Goal: Task Accomplishment & Management: Use online tool/utility

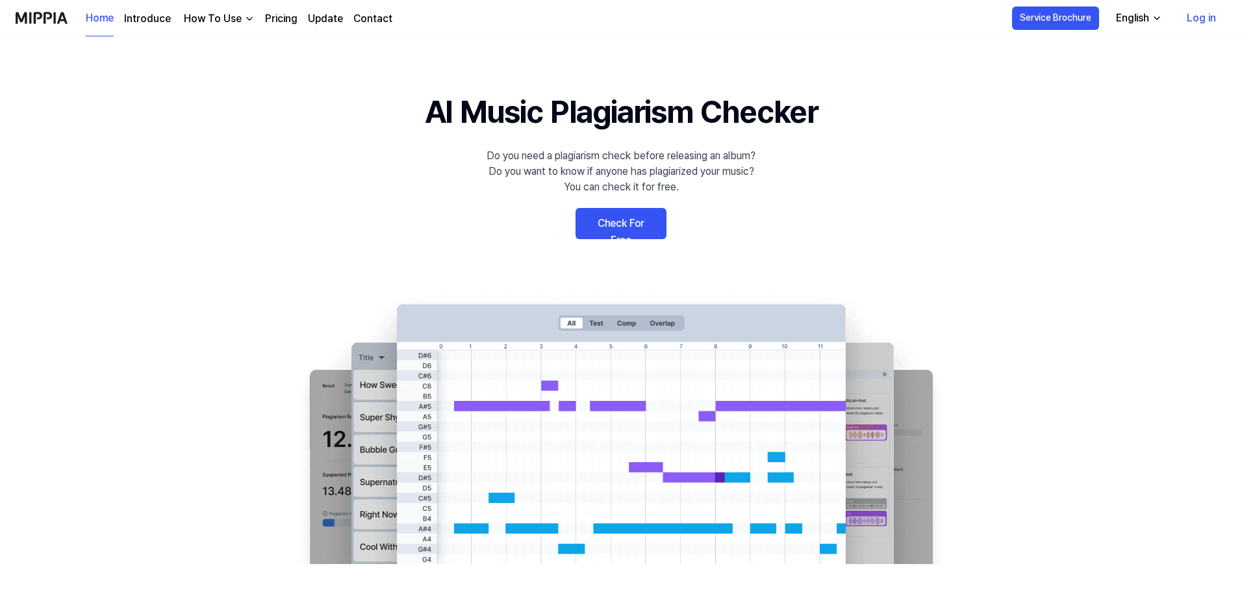
click at [582, 221] on link "Check For Free" at bounding box center [620, 223] width 91 height 31
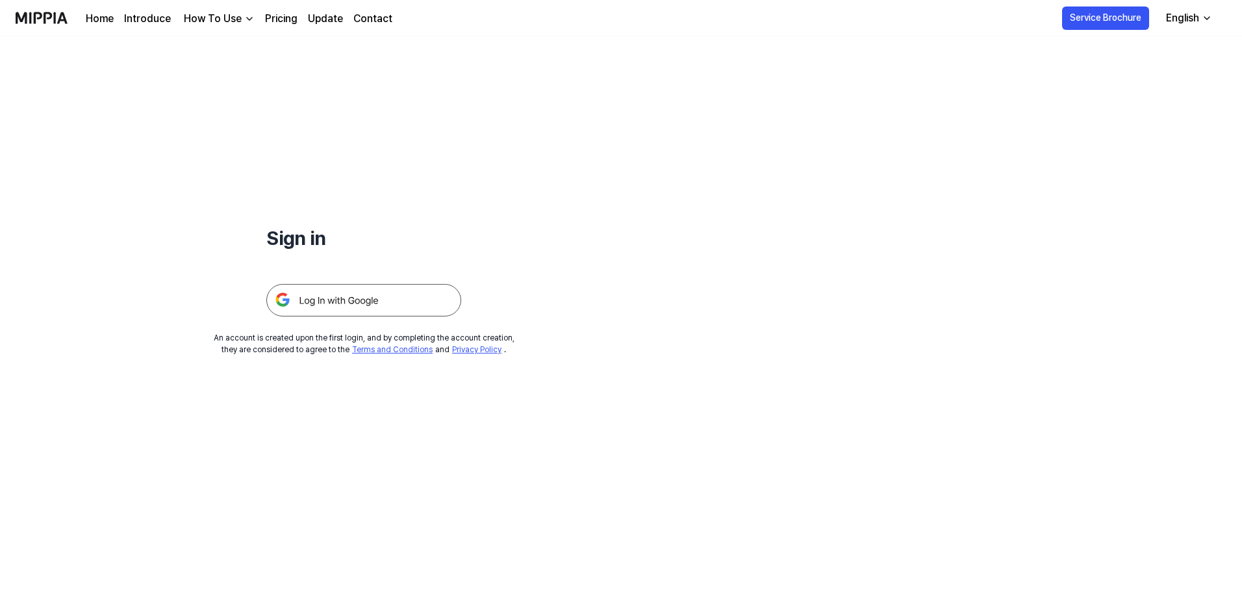
click at [388, 290] on img at bounding box center [363, 300] width 195 height 32
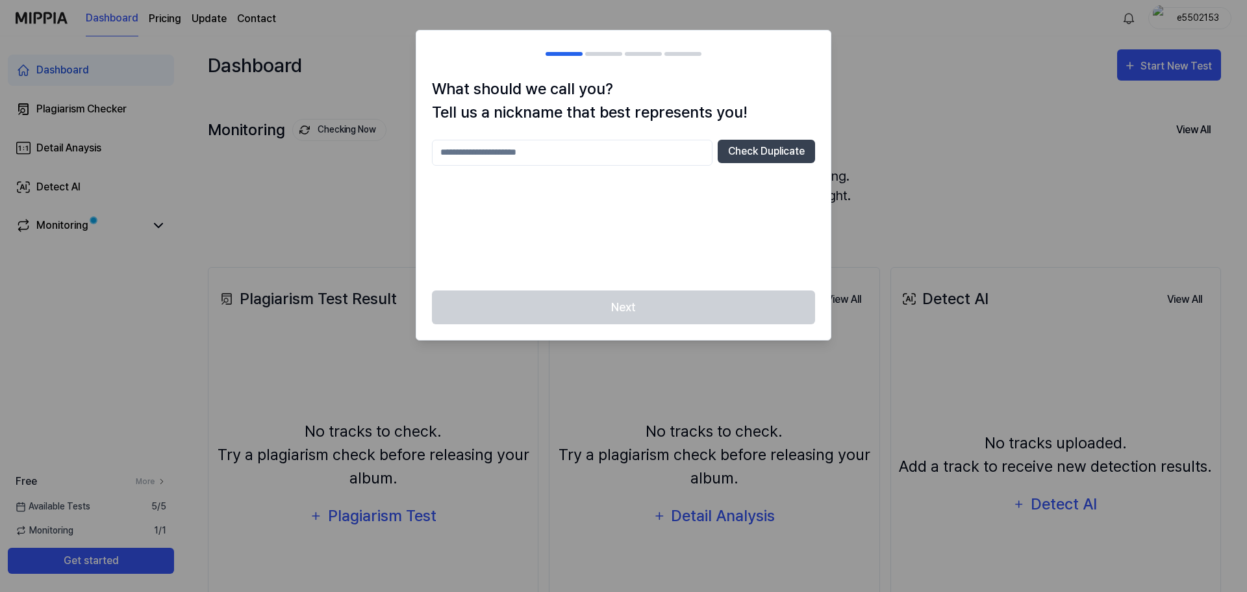
click at [625, 312] on div "Next" at bounding box center [623, 315] width 414 height 50
click at [629, 147] on input "text" at bounding box center [572, 153] width 281 height 26
click at [742, 154] on button "Check Duplicate" at bounding box center [766, 151] width 97 height 23
drag, startPoint x: 545, startPoint y: 151, endPoint x: 364, endPoint y: 145, distance: 181.3
click at [366, 145] on body "Dashboard Pricing Update Contact e5502153 Dashboard Plagiarism Checker Detail A…" at bounding box center [623, 296] width 1247 height 592
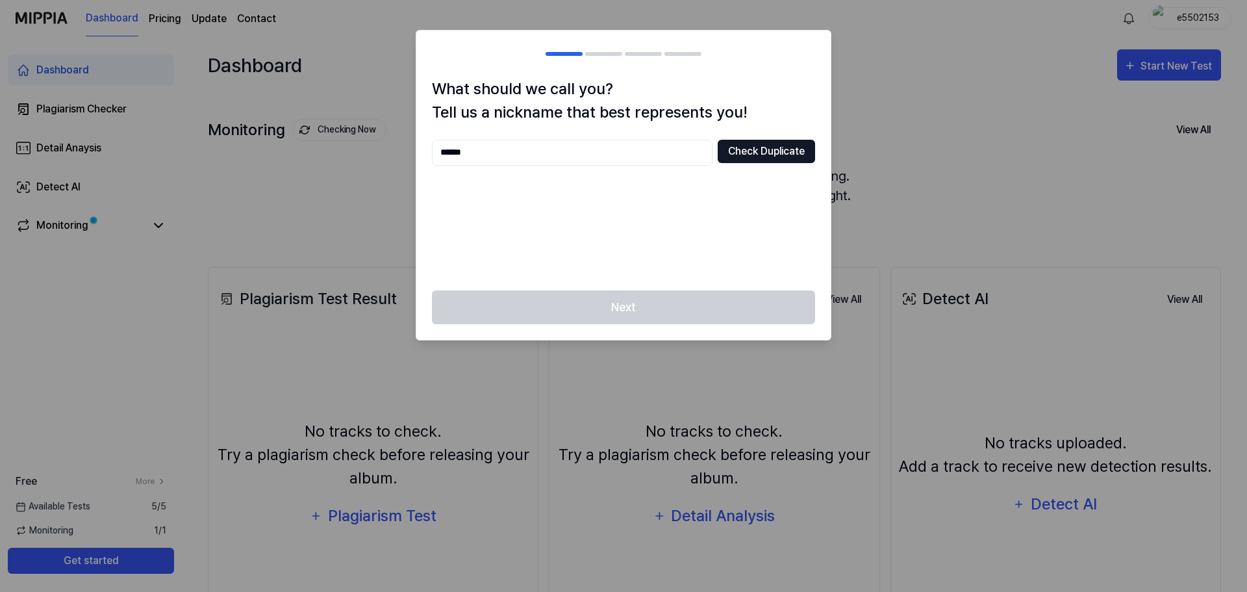
type input "******"
click at [768, 148] on button "Check Duplicate" at bounding box center [766, 151] width 97 height 23
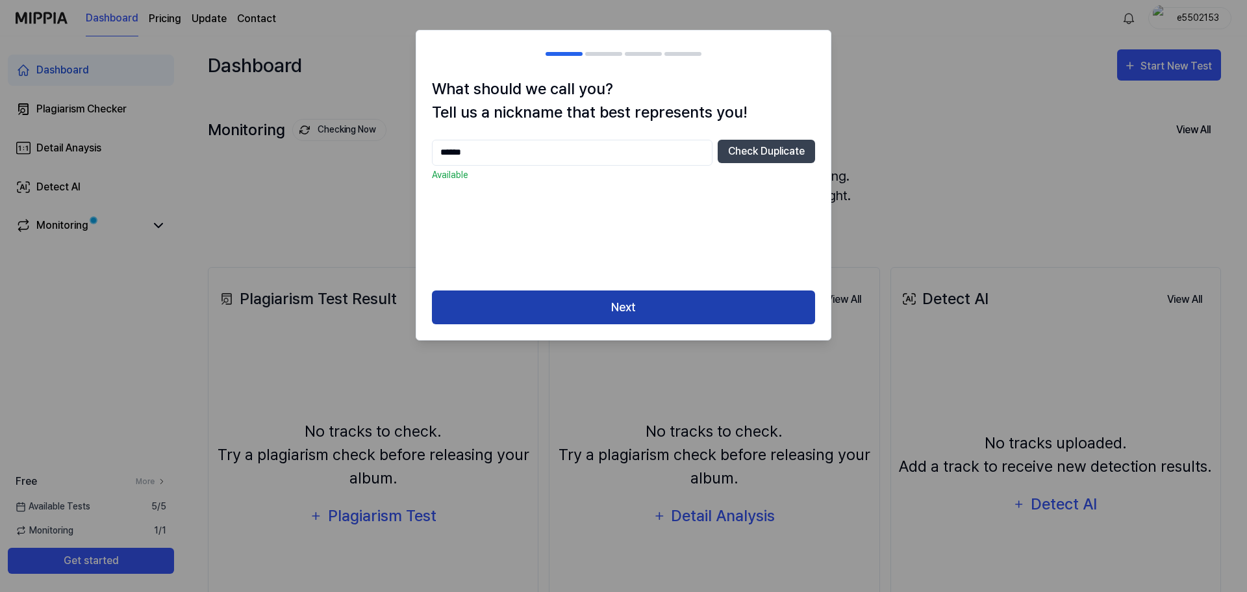
click at [561, 306] on button "Next" at bounding box center [623, 307] width 383 height 34
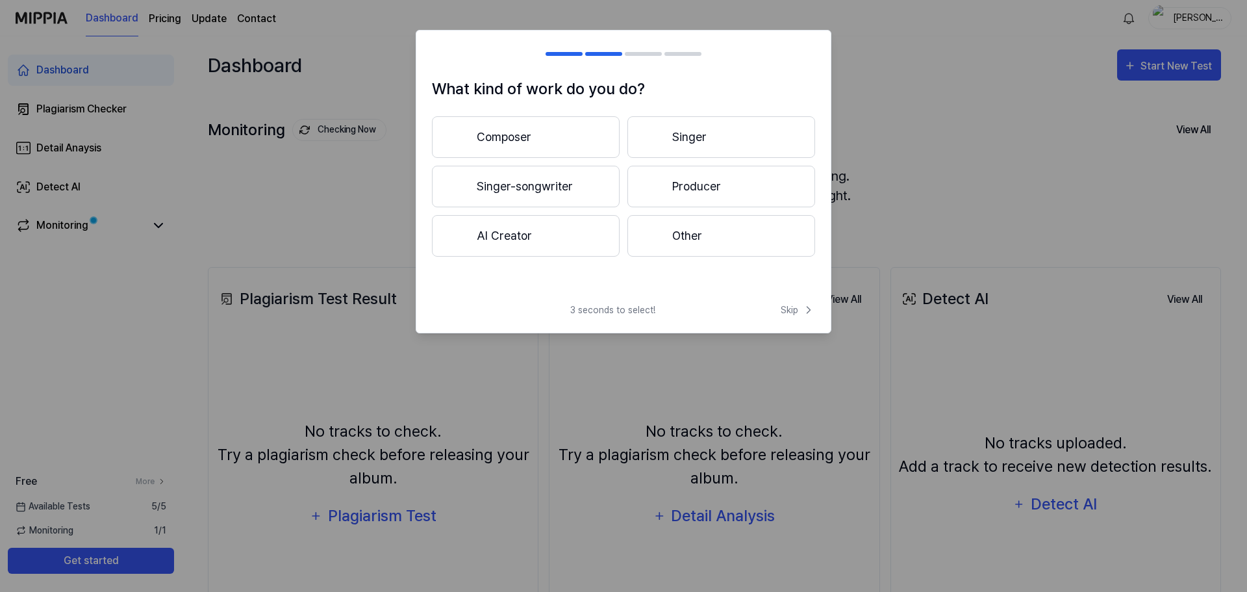
click at [534, 192] on button "Singer-songwriter" at bounding box center [526, 187] width 188 height 42
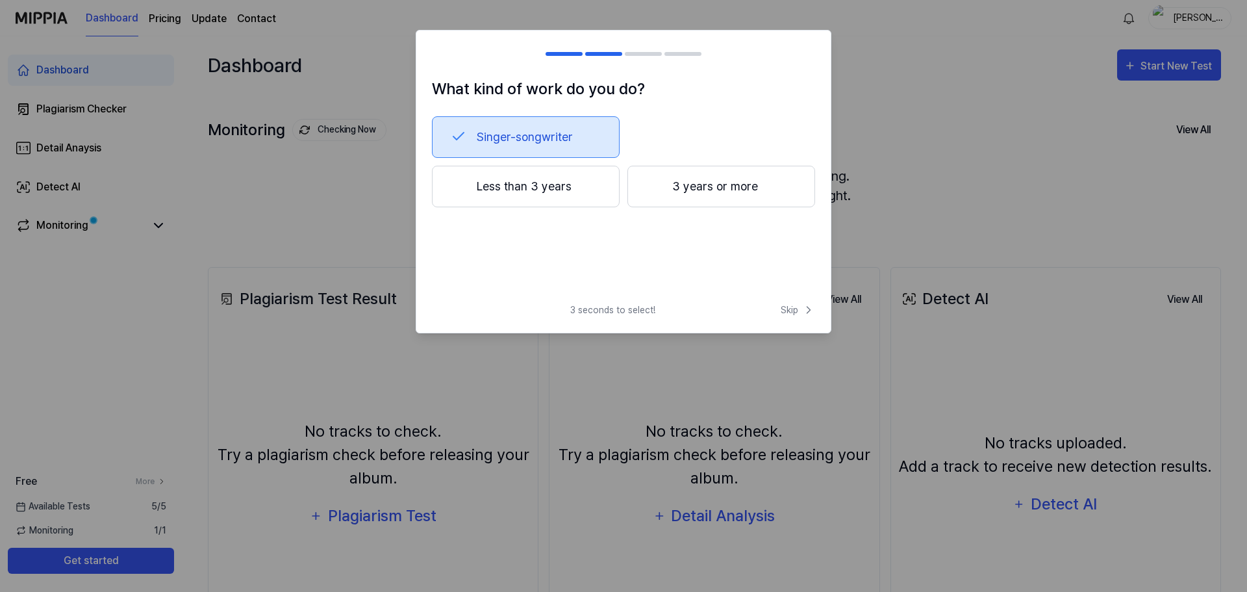
click at [564, 184] on button "Less than 3 years" at bounding box center [526, 187] width 188 height 42
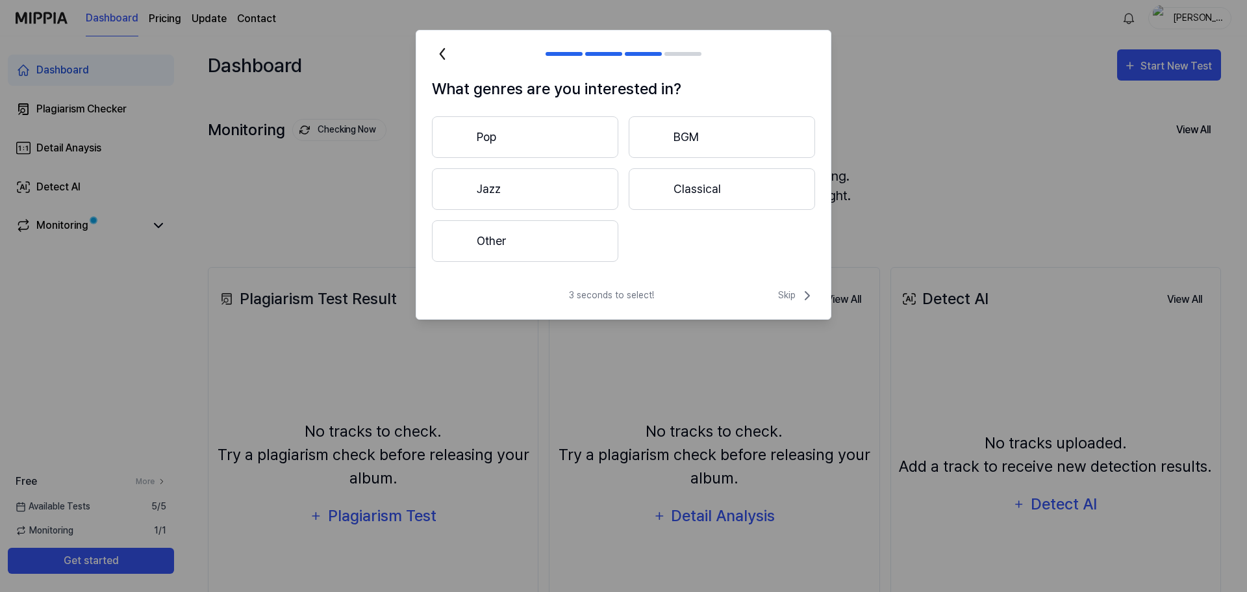
click at [531, 243] on button "Other" at bounding box center [525, 241] width 186 height 42
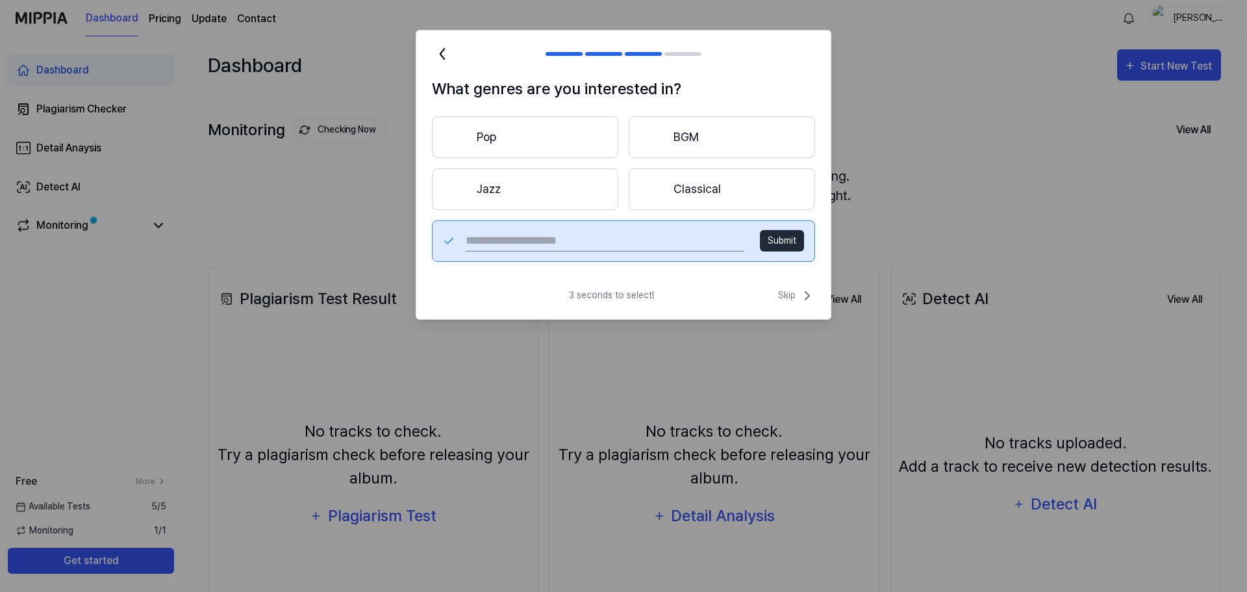
click at [718, 194] on button "Classical" at bounding box center [722, 189] width 186 height 42
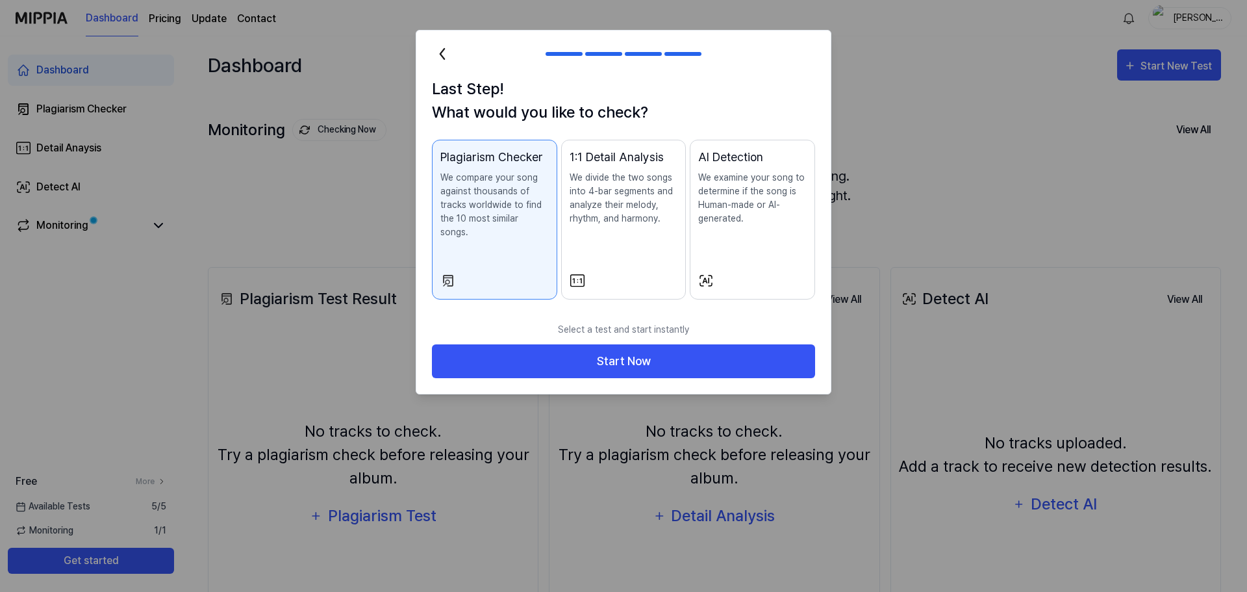
click at [440, 51] on icon at bounding box center [442, 54] width 21 height 21
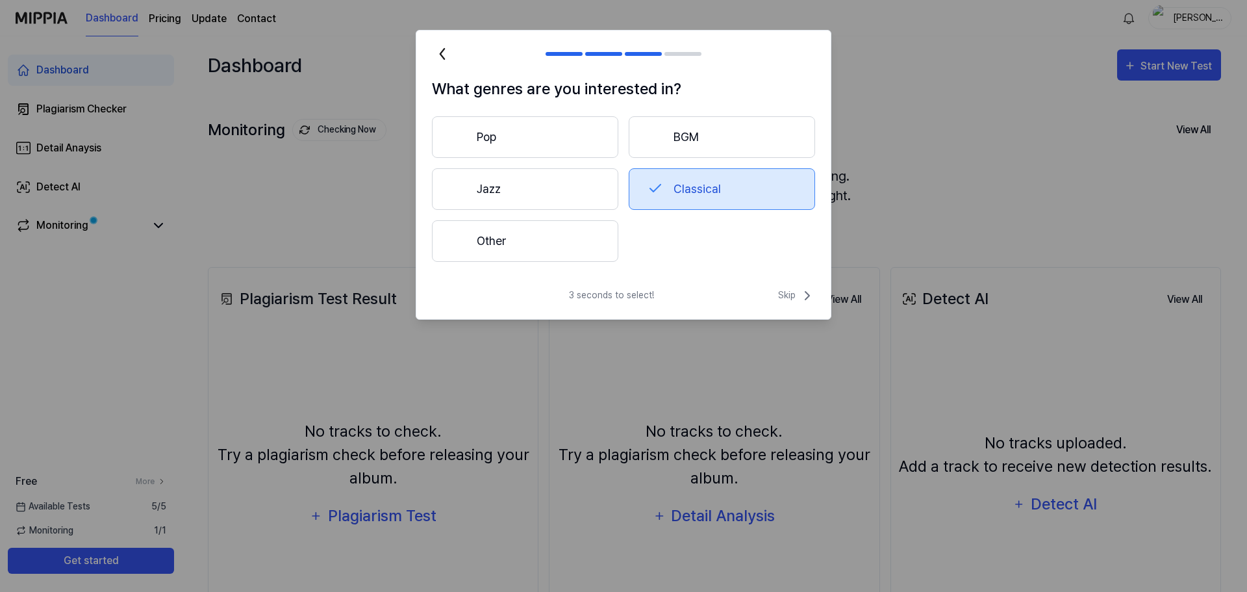
click at [528, 137] on button "Pop" at bounding box center [525, 137] width 186 height 42
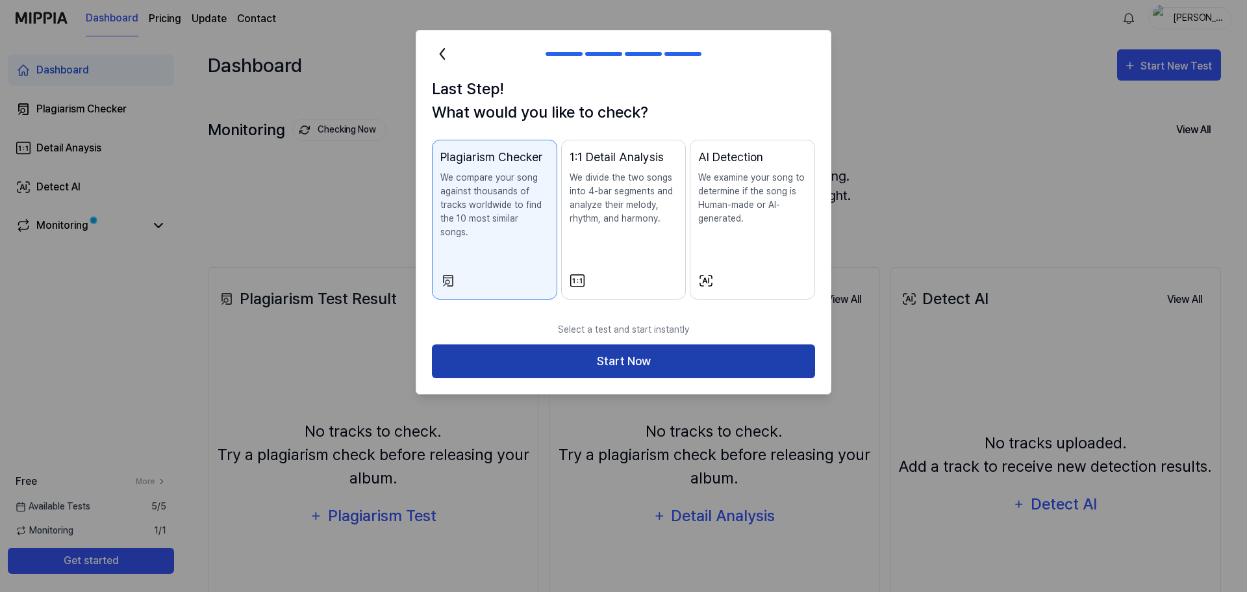
click at [640, 349] on button "Start Now" at bounding box center [623, 361] width 383 height 34
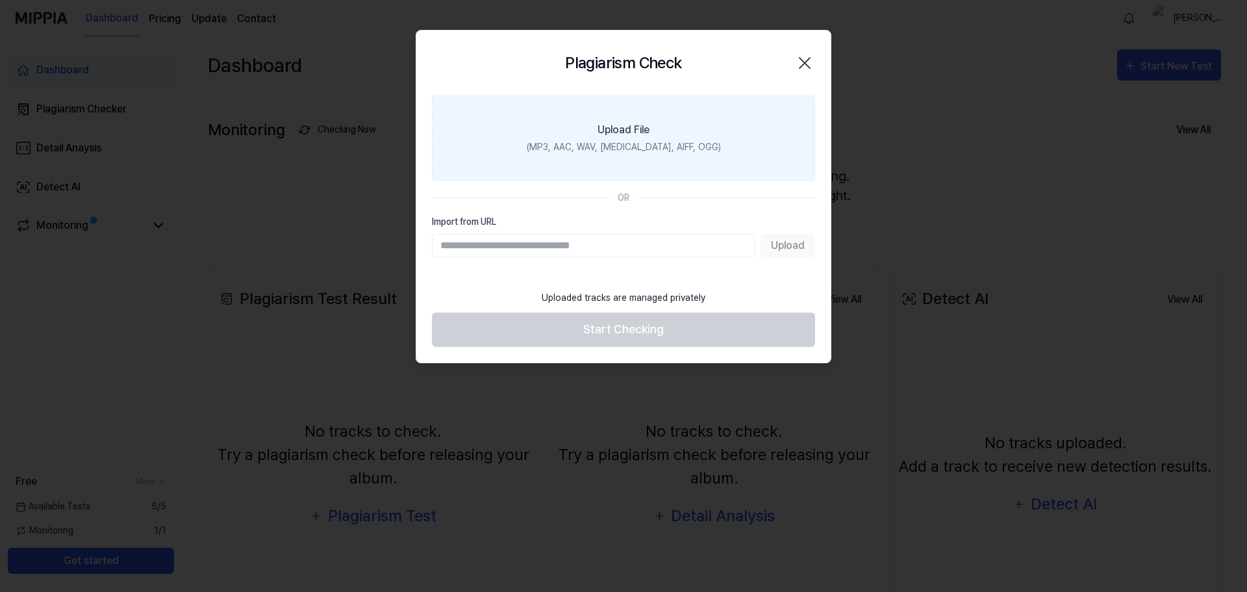
click at [599, 144] on div "(MP3, AAC, WAV, FLAC, AIFF, OGG)" at bounding box center [624, 147] width 194 height 14
click at [0, 0] on input "Upload File (MP3, AAC, WAV, FLAC, AIFF, OGG)" at bounding box center [0, 0] width 0 height 0
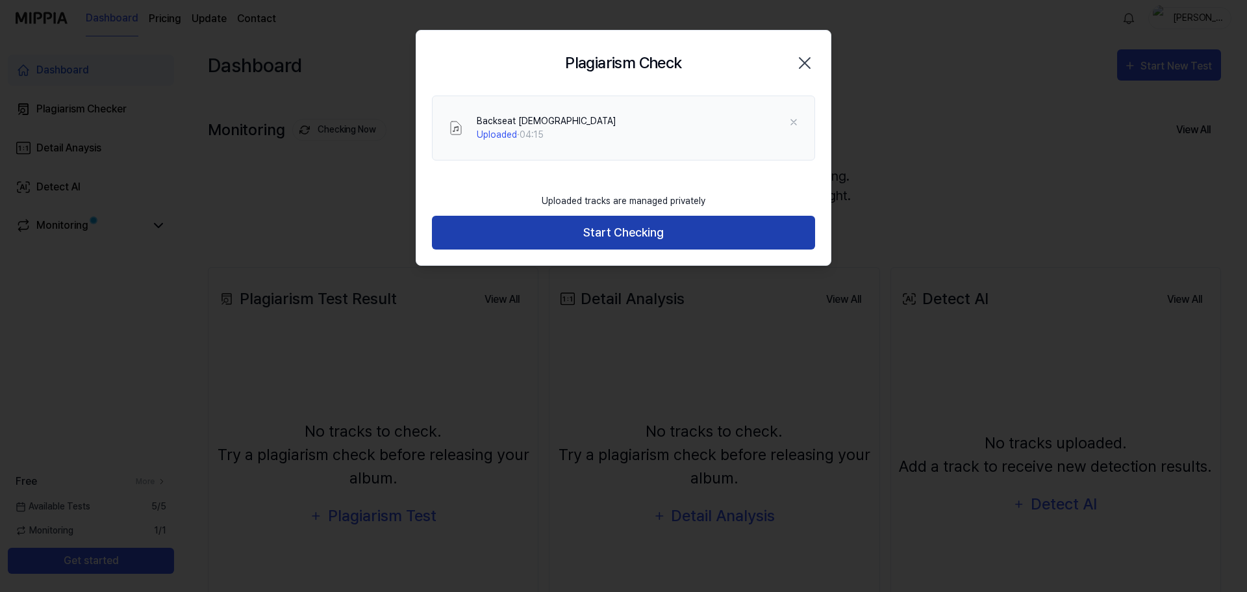
click at [638, 231] on button "Start Checking" at bounding box center [623, 233] width 383 height 34
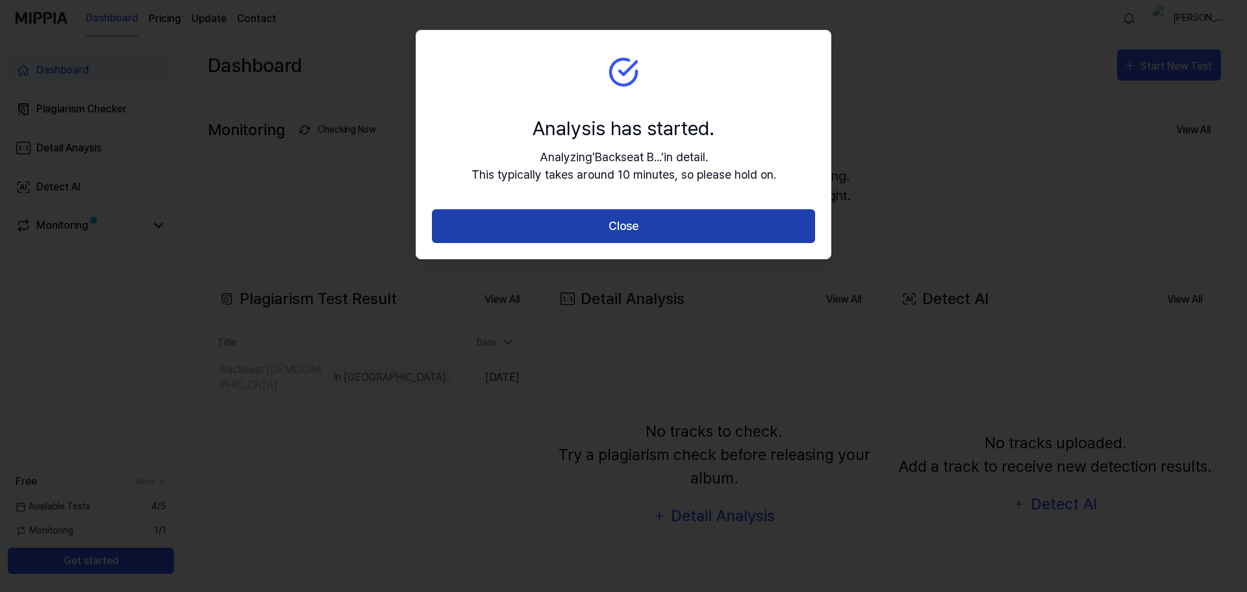
click at [626, 225] on button "Close" at bounding box center [623, 226] width 383 height 34
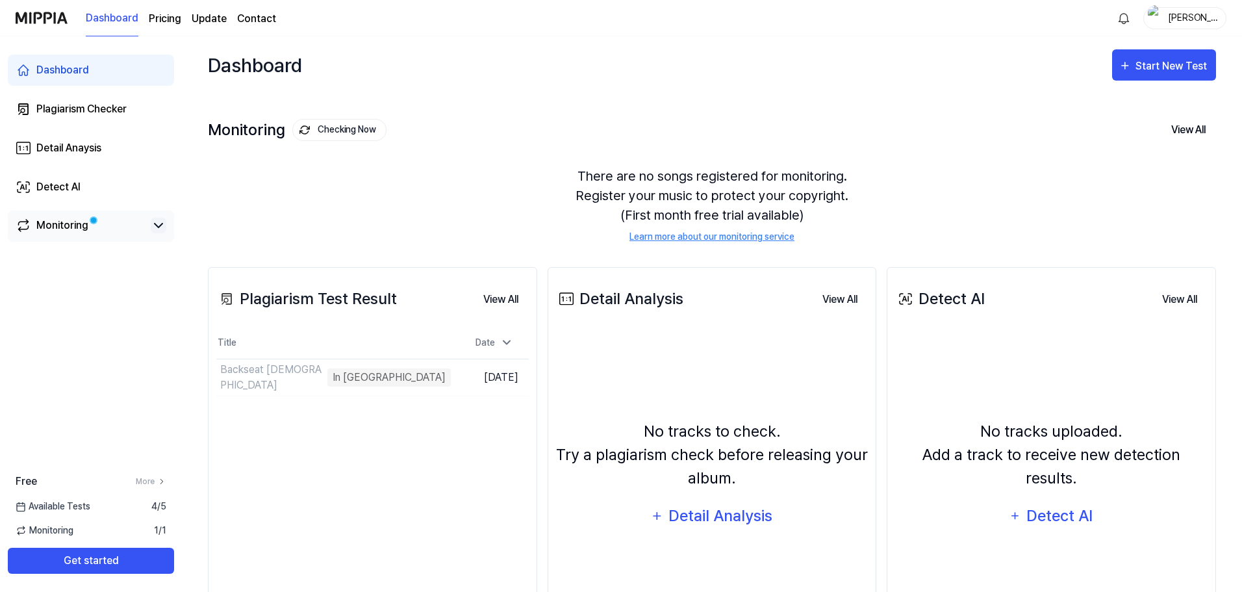
click at [156, 223] on icon at bounding box center [159, 226] width 16 height 16
click at [390, 377] on button "Go to Results" at bounding box center [415, 377] width 69 height 21
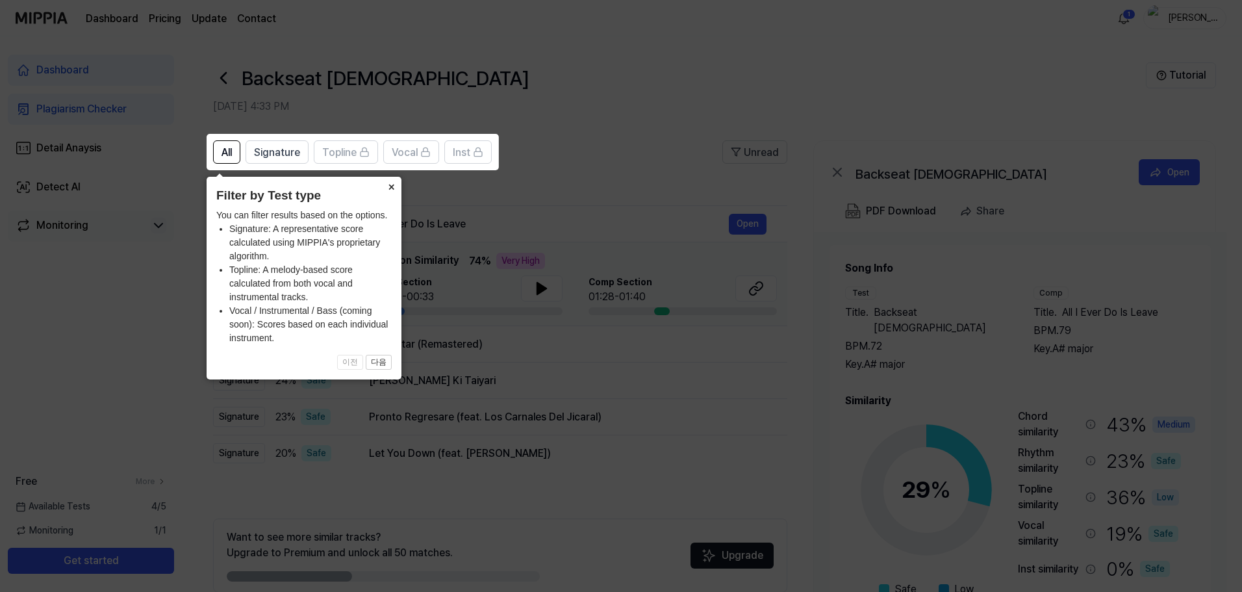
click at [392, 184] on button "×" at bounding box center [391, 186] width 21 height 18
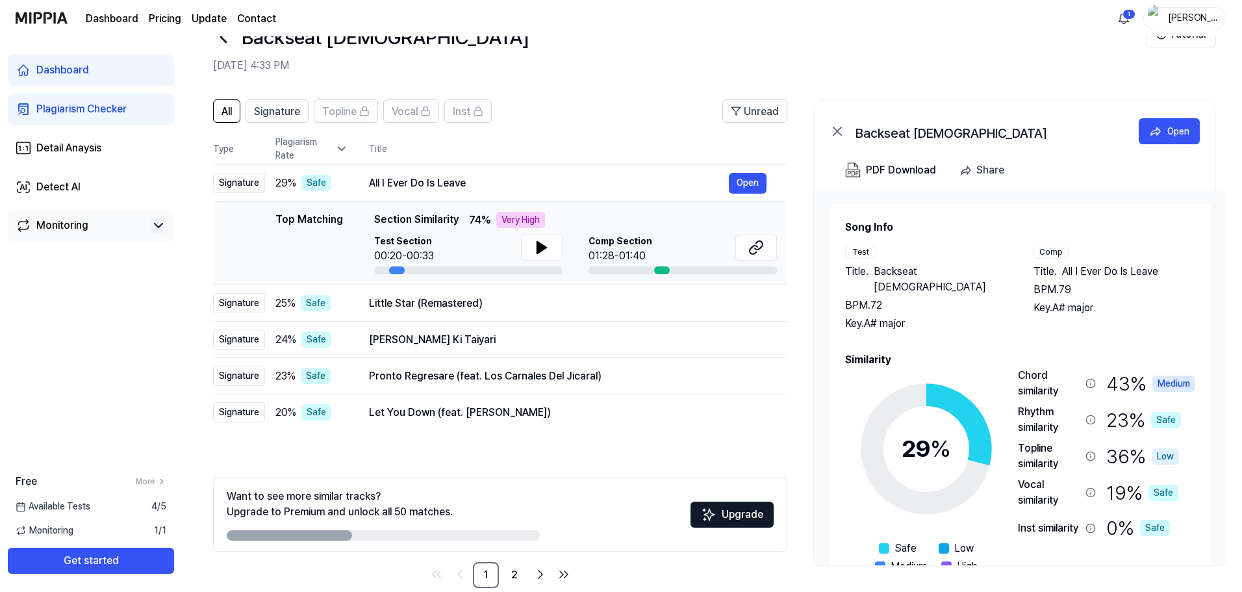
scroll to position [63, 0]
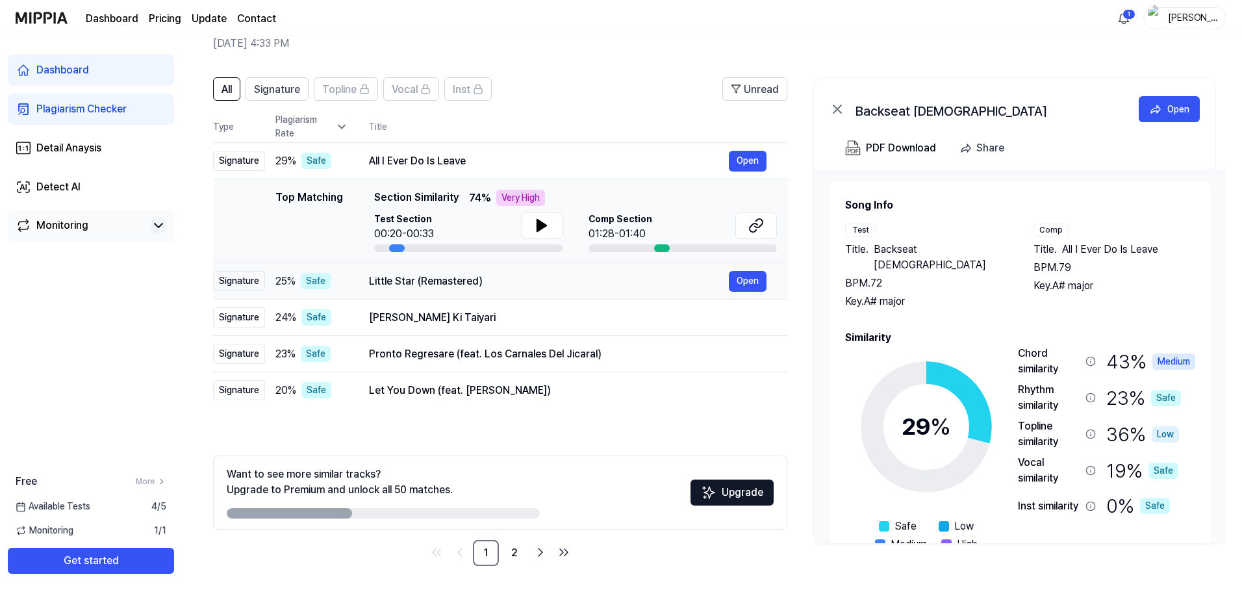
click at [490, 286] on div "Little Star (Remastered)" at bounding box center [549, 281] width 360 height 16
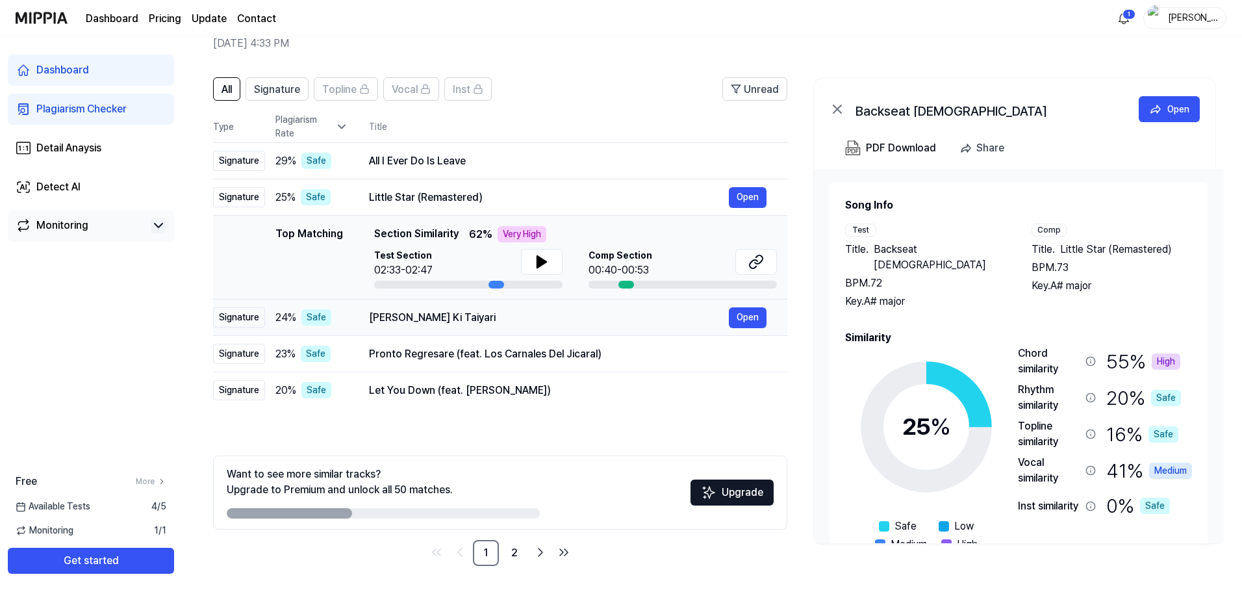
click at [557, 319] on div "Karlo Karlo Khatu Ki Taiyari" at bounding box center [549, 318] width 360 height 16
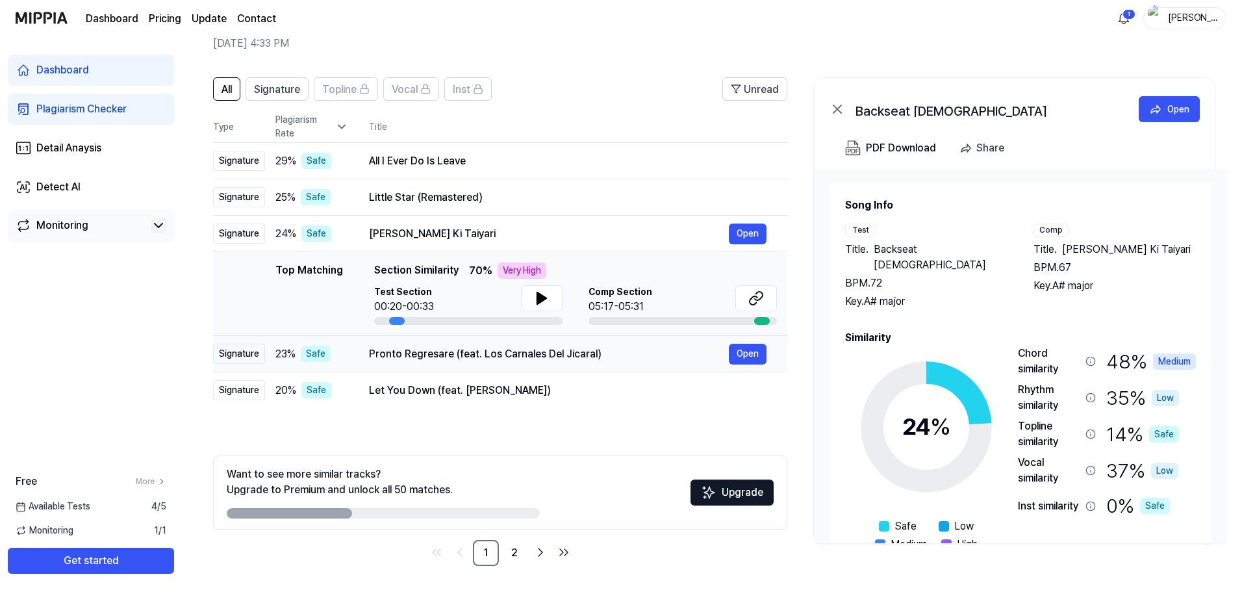
click at [597, 360] on div "Pronto Regresare (feat. Los Carnales Del Jicaral)" at bounding box center [549, 354] width 360 height 16
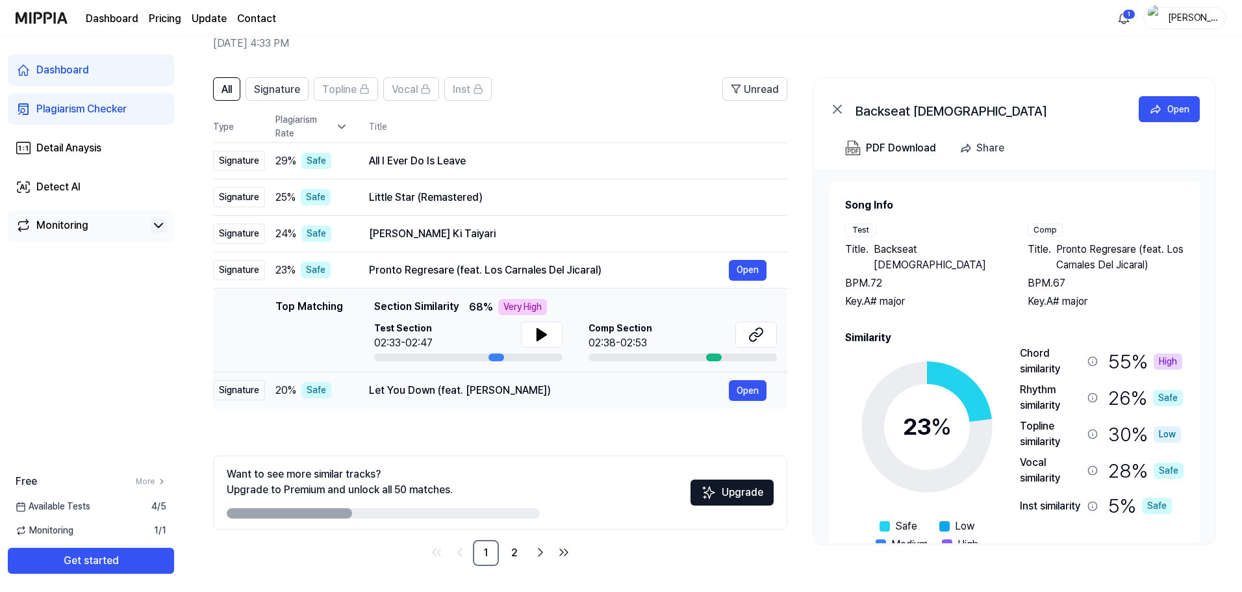
click at [571, 394] on div "Let You Down (feat. Joey la Flair)" at bounding box center [549, 390] width 360 height 16
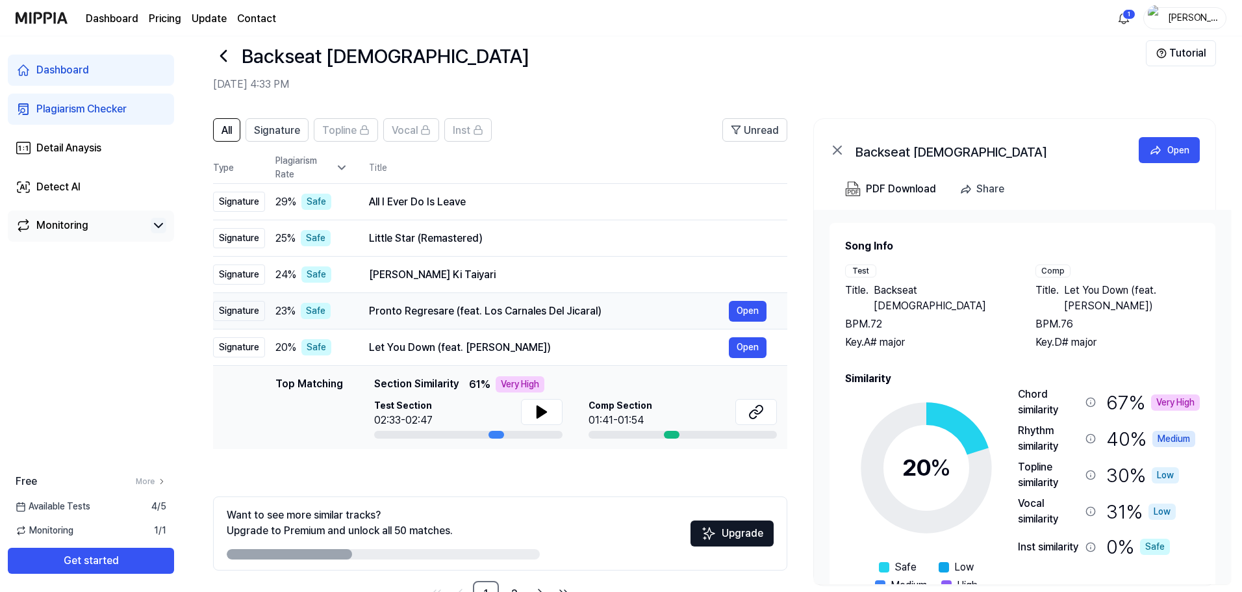
scroll to position [0, 0]
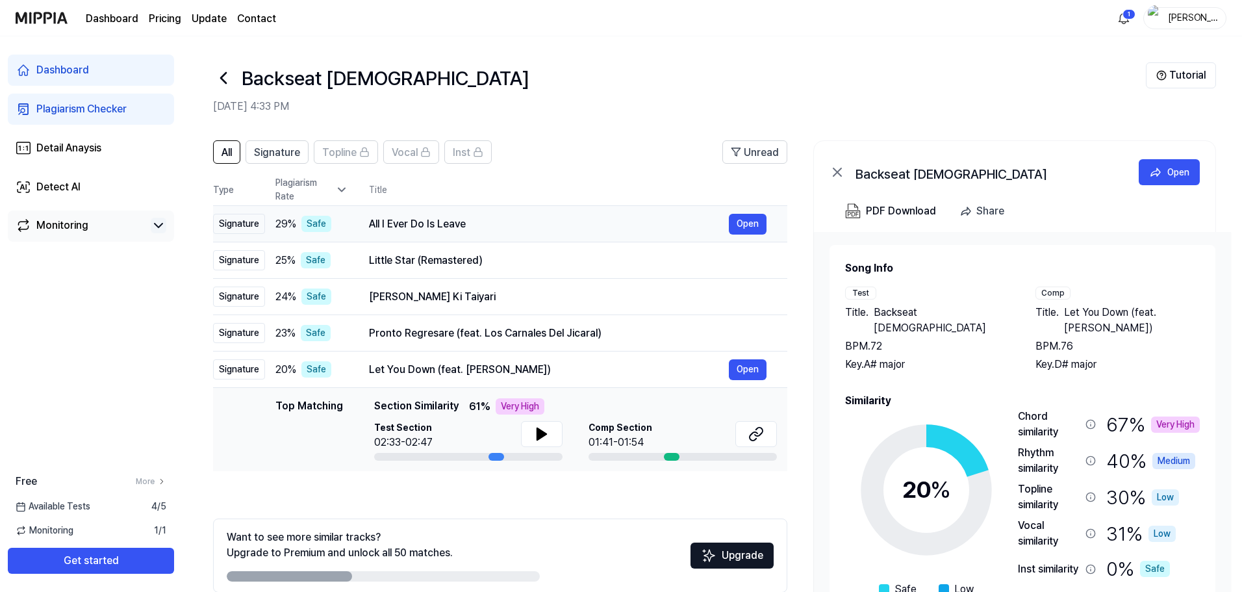
click at [492, 229] on div "All I Ever Do Is Leave" at bounding box center [549, 224] width 360 height 16
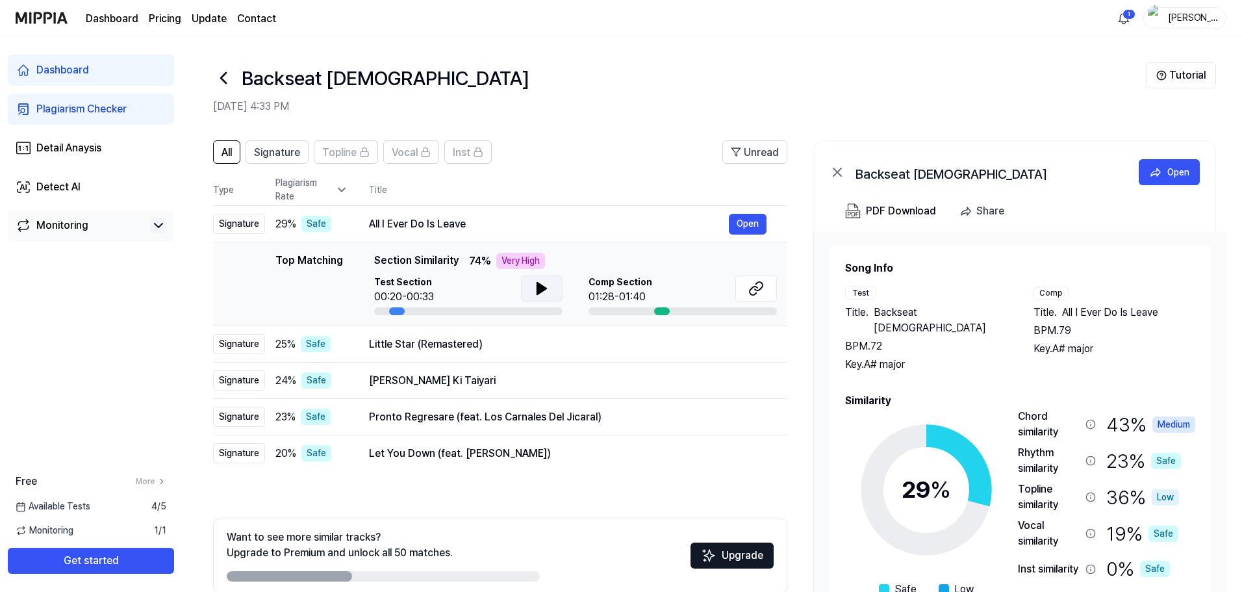
click at [534, 286] on icon at bounding box center [542, 289] width 16 height 16
click at [543, 282] on icon at bounding box center [542, 289] width 16 height 16
click at [666, 307] on div "Comp Section 01:28-01:40" at bounding box center [682, 295] width 188 height 40
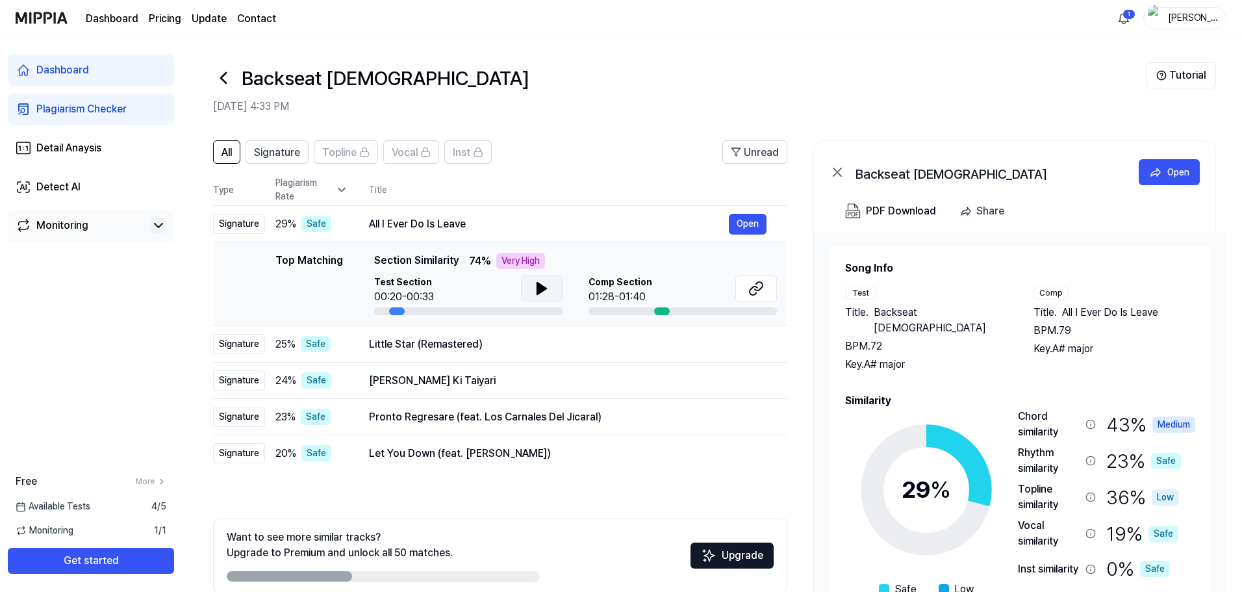
drag, startPoint x: 653, startPoint y: 311, endPoint x: 678, endPoint y: 312, distance: 25.4
click at [678, 312] on div at bounding box center [682, 311] width 188 height 8
click at [742, 293] on button at bounding box center [756, 288] width 42 height 26
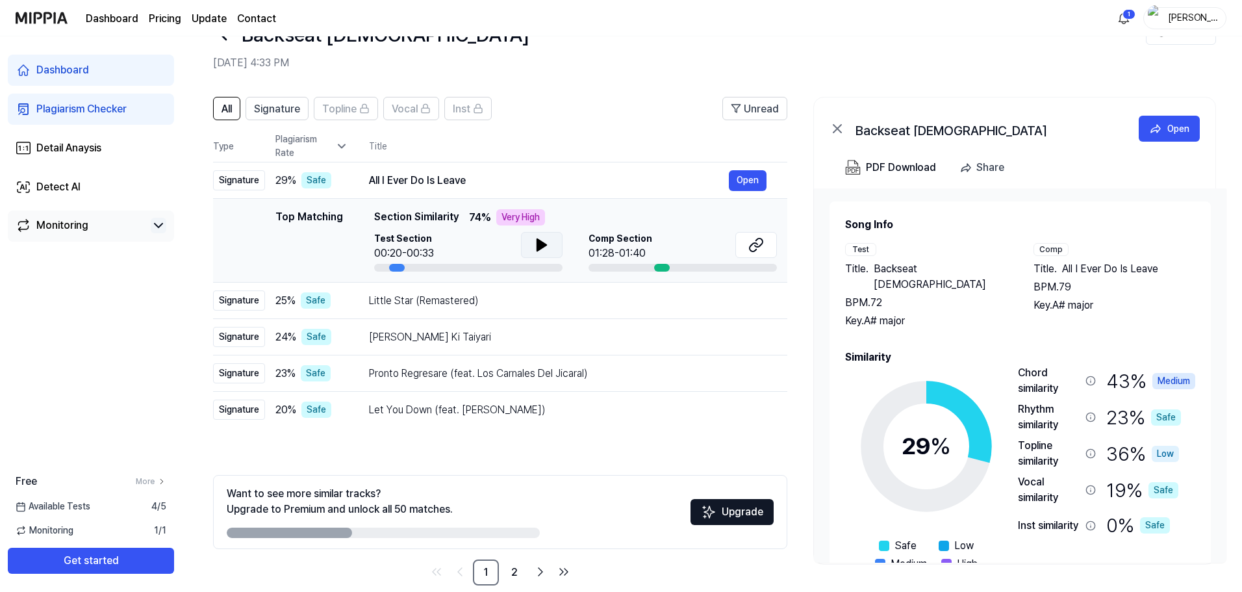
scroll to position [63, 0]
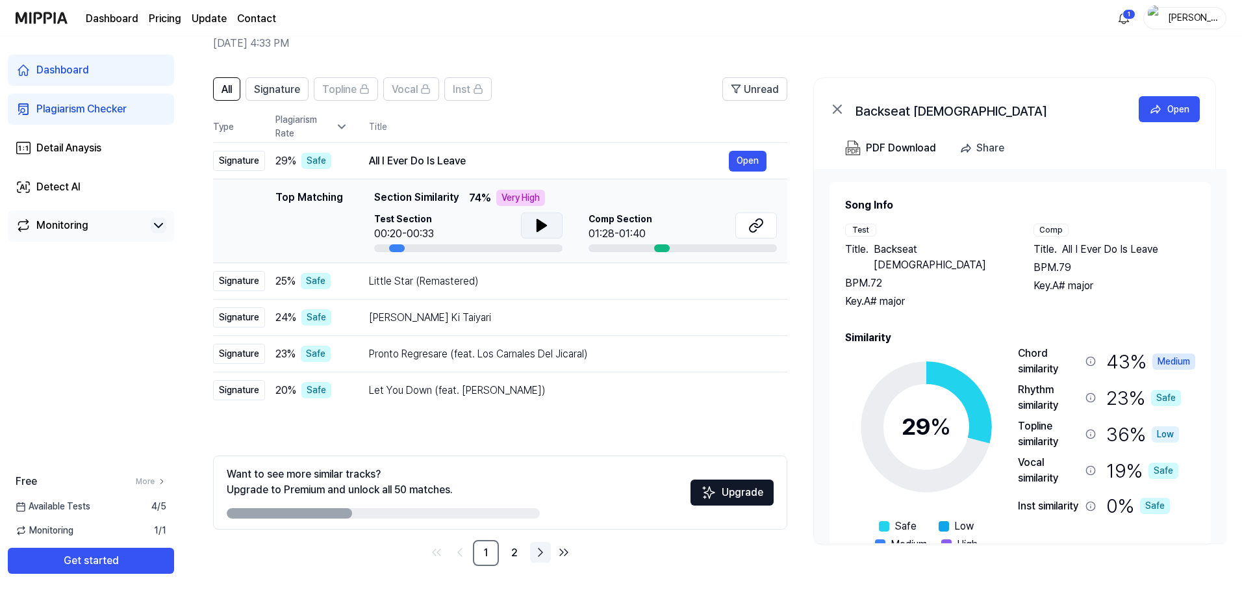
click at [535, 553] on icon "Go to next page" at bounding box center [541, 552] width 16 height 16
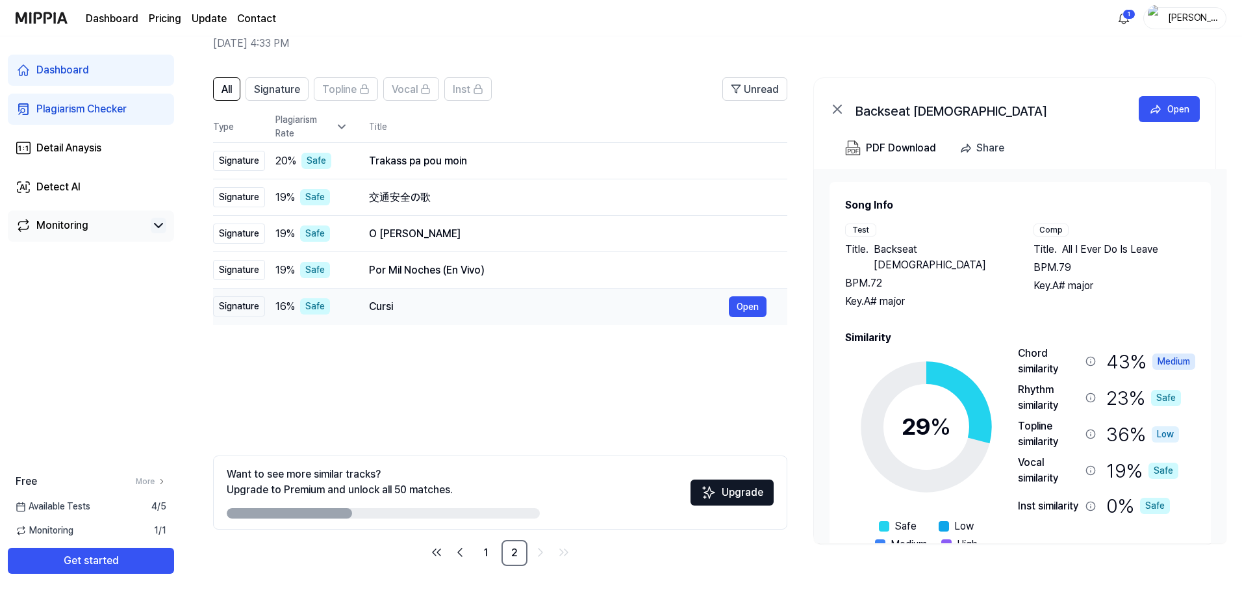
click at [539, 307] on div "Cursi" at bounding box center [549, 307] width 360 height 16
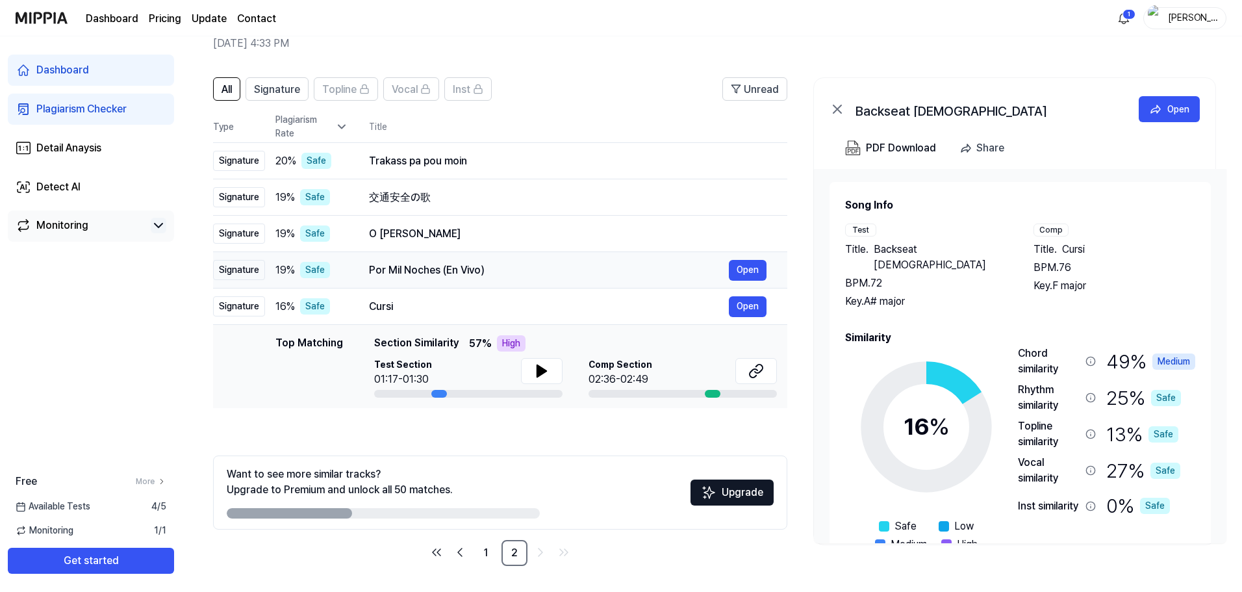
click at [548, 281] on td "Por Mil Noches (En Vivo) Open" at bounding box center [567, 270] width 439 height 36
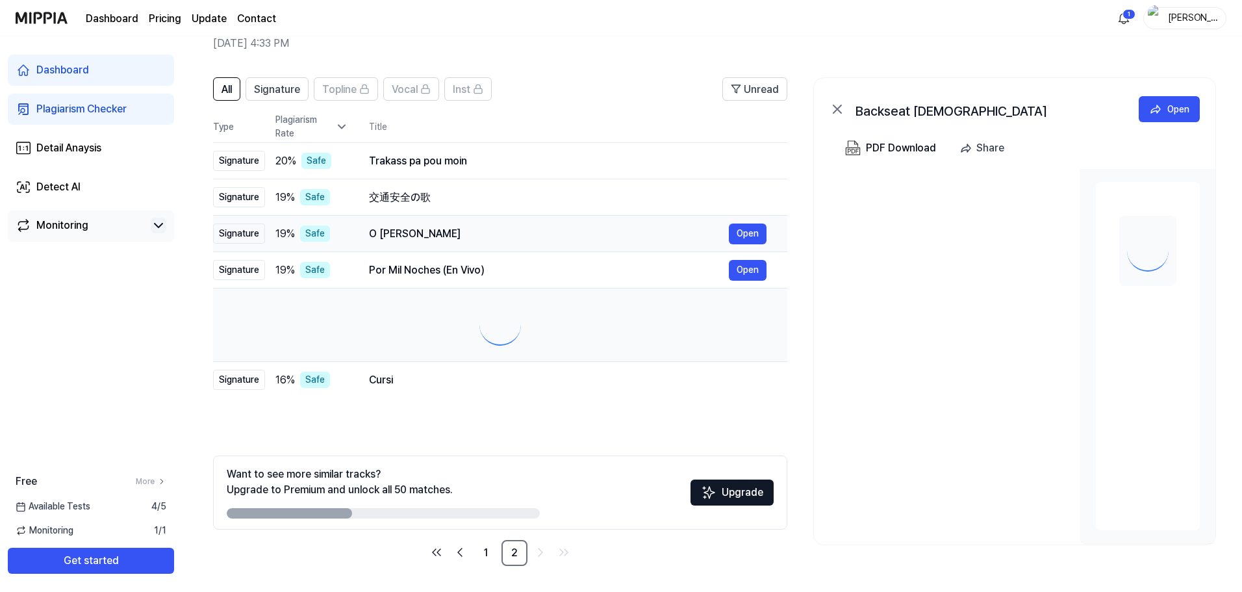
click at [551, 230] on div "O Pakhi" at bounding box center [549, 234] width 360 height 16
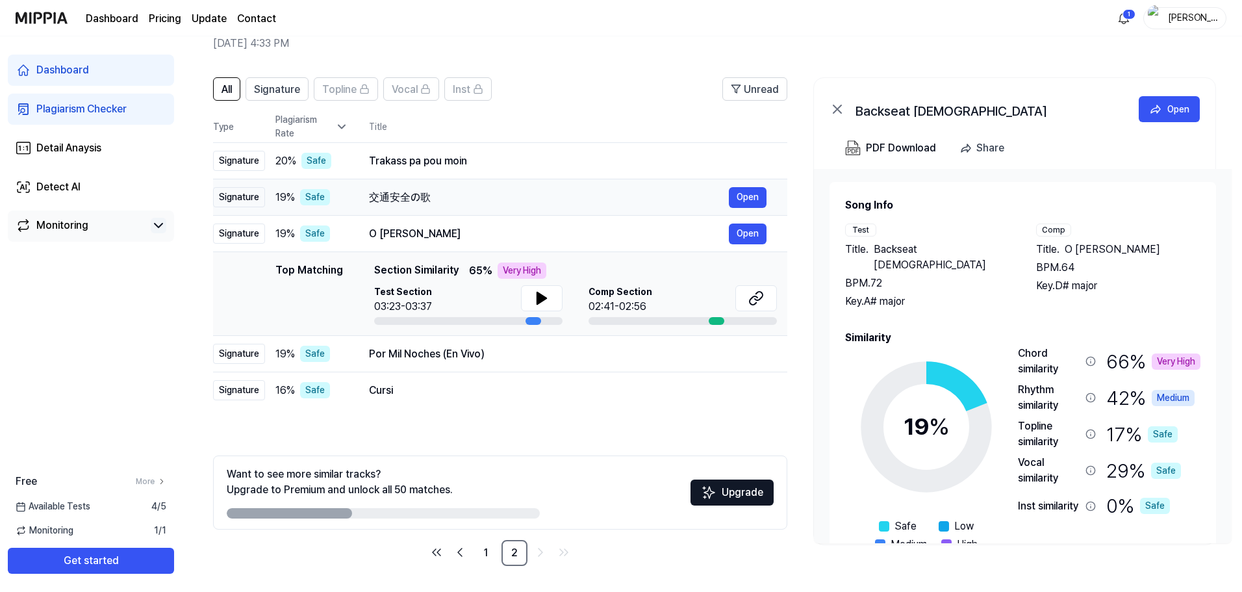
click at [548, 203] on div "交通安全の歌" at bounding box center [549, 198] width 360 height 16
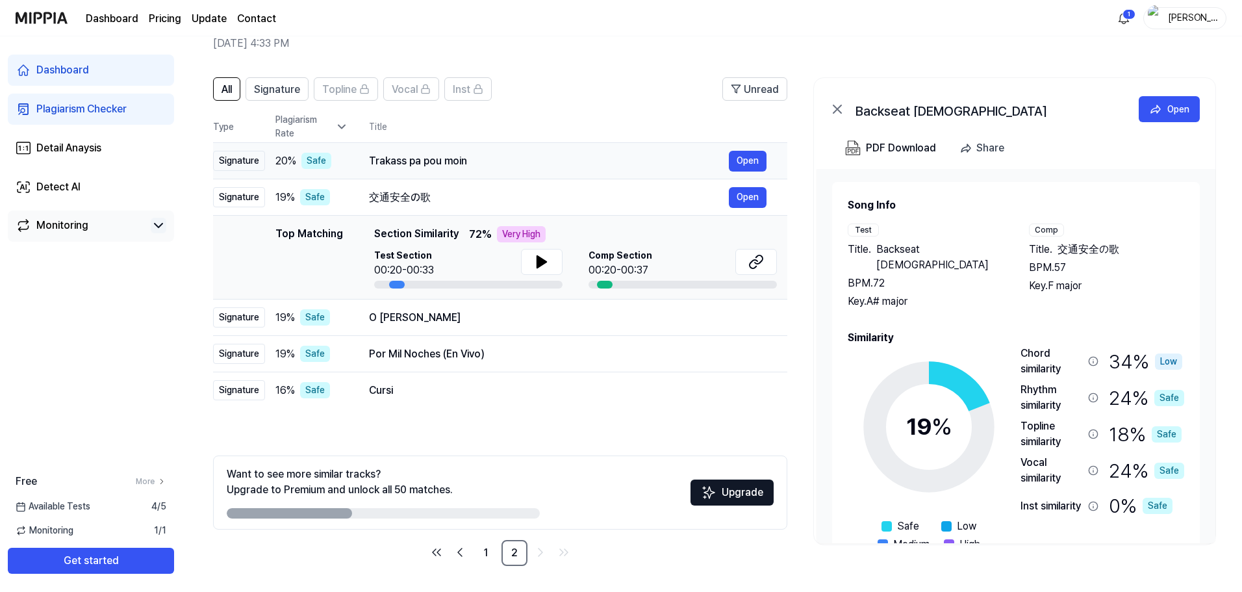
click at [548, 165] on div "Trakass pa pou moin" at bounding box center [549, 161] width 360 height 16
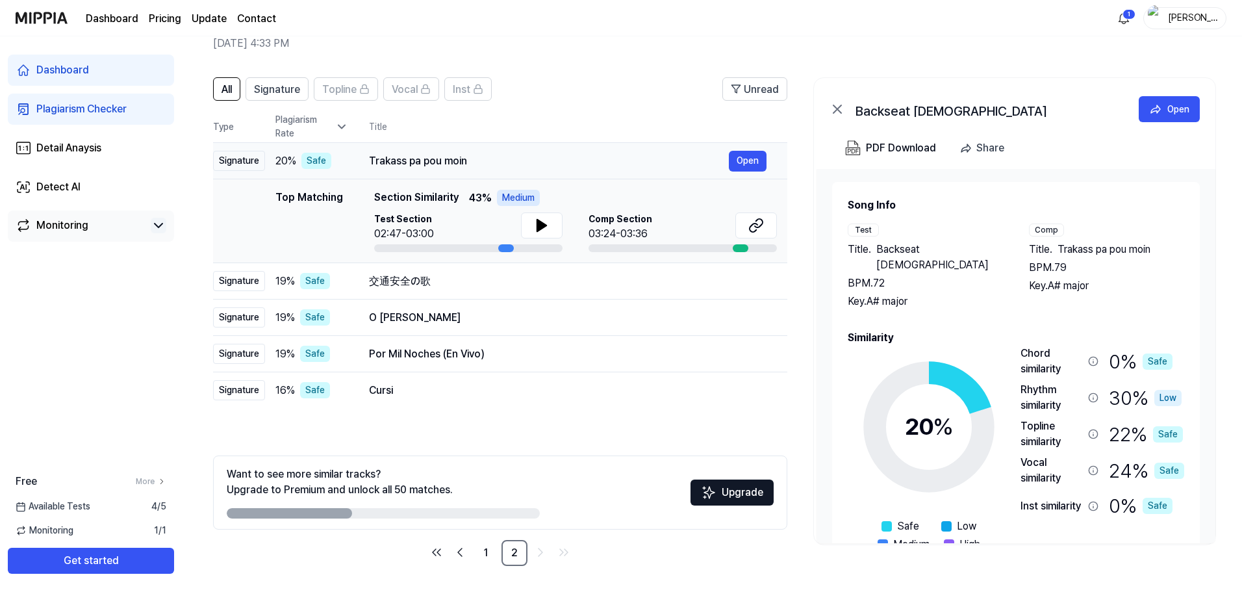
click at [544, 149] on td "Trakass pa pou moin Open" at bounding box center [567, 161] width 439 height 36
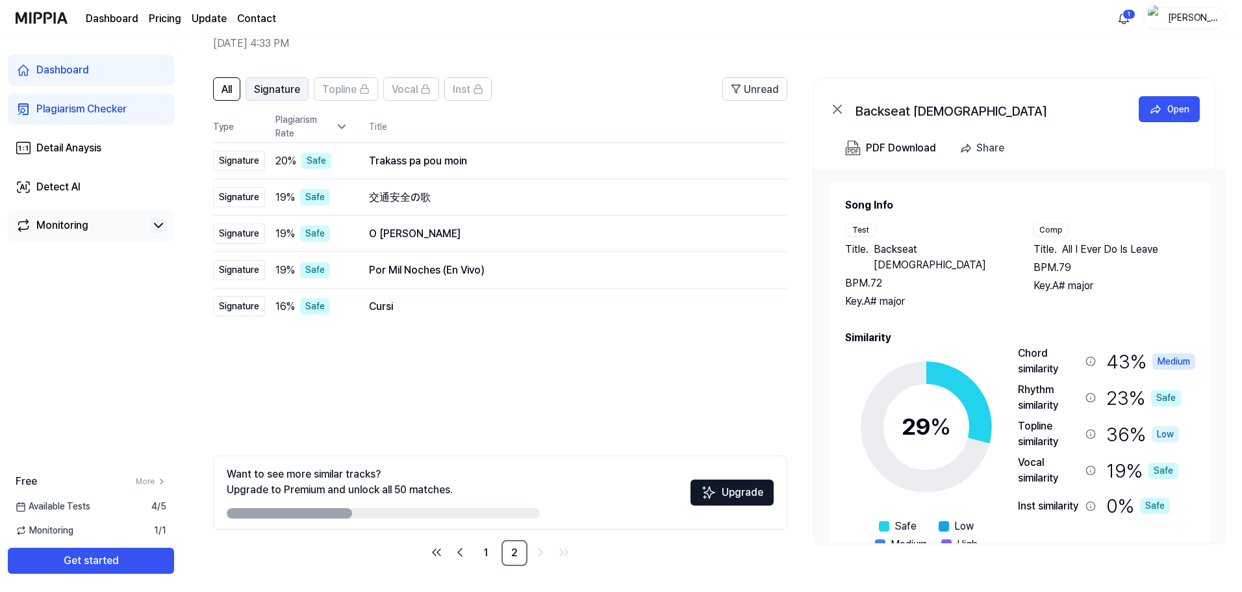
click at [259, 86] on span "Signature" at bounding box center [277, 90] width 46 height 16
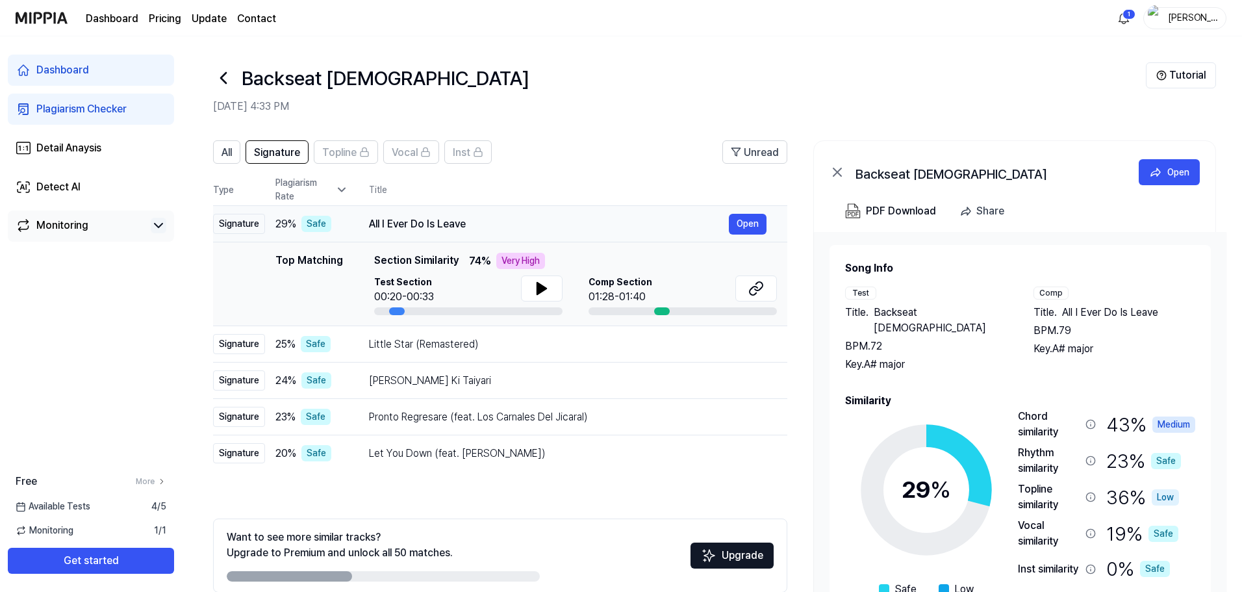
click at [499, 221] on div "All I Ever Do Is Leave" at bounding box center [549, 224] width 360 height 16
click at [529, 339] on div "Little Star (Remastered)" at bounding box center [549, 344] width 360 height 16
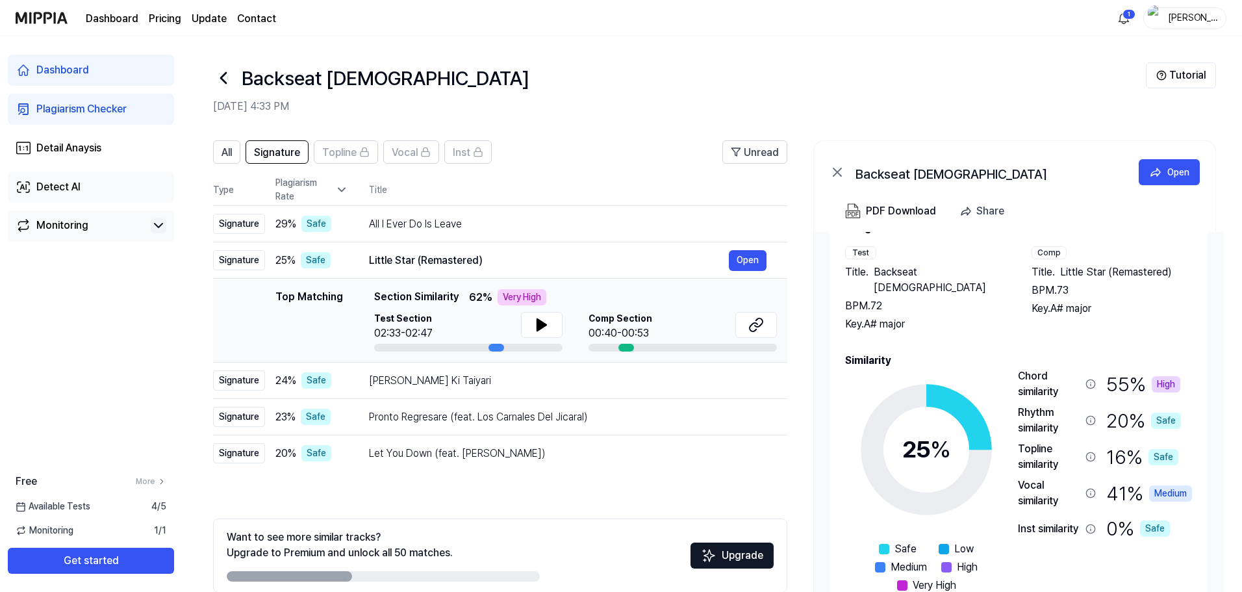
click at [80, 183] on div "Detect AI" at bounding box center [58, 187] width 44 height 16
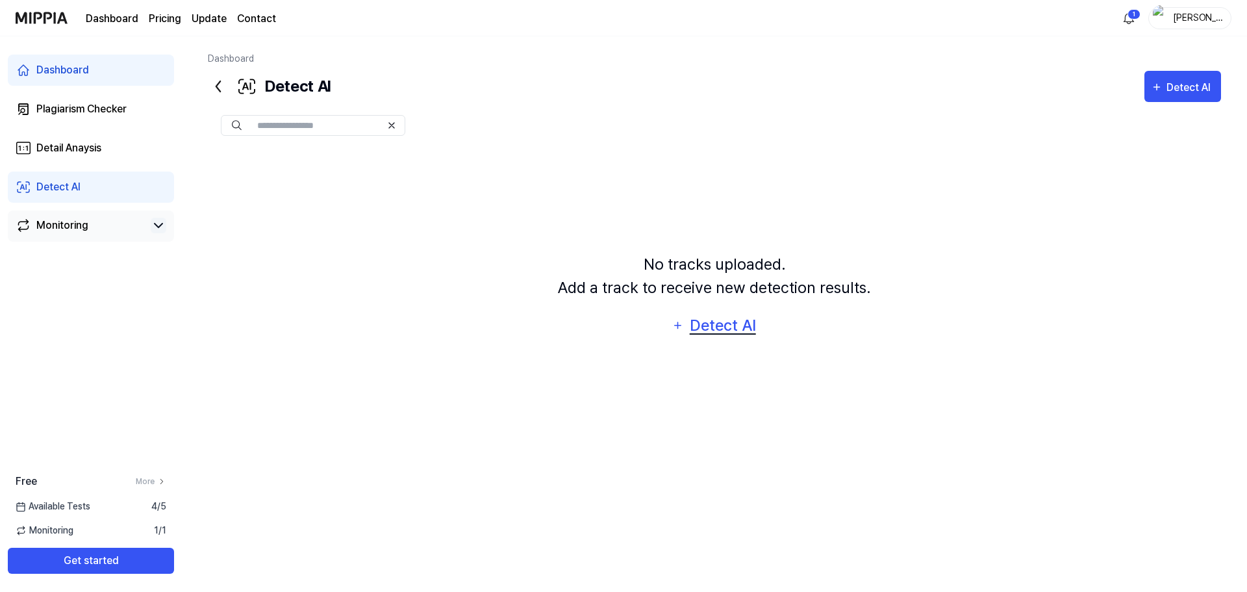
click at [697, 327] on div "Detect AI" at bounding box center [722, 325] width 69 height 25
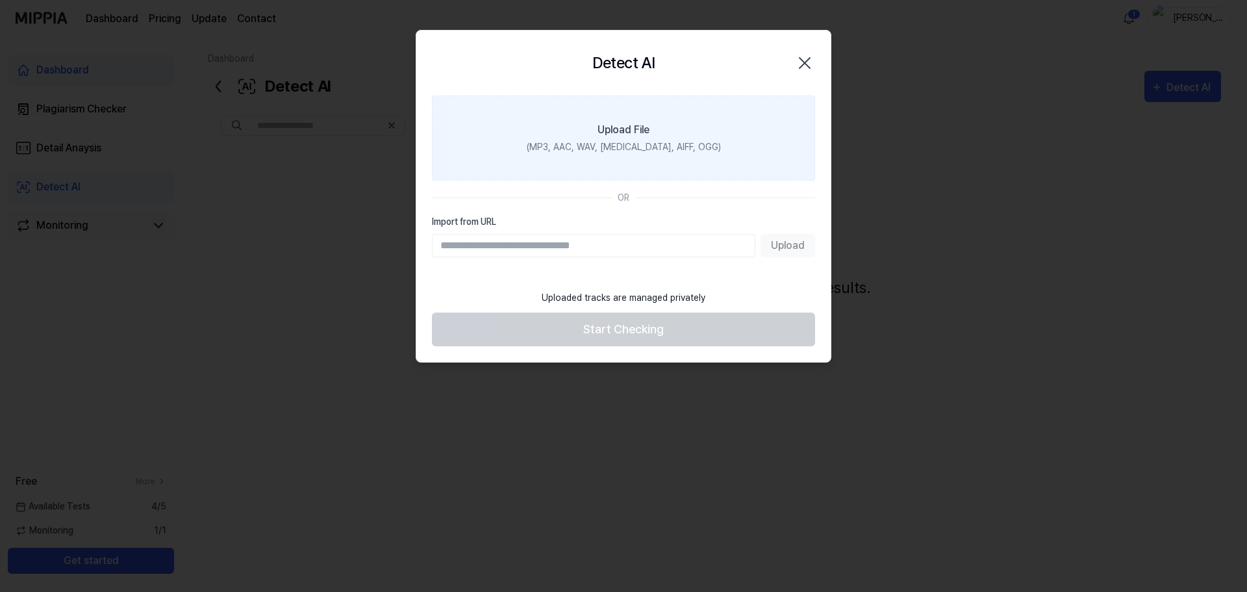
click at [603, 150] on div "(MP3, AAC, WAV, FLAC, AIFF, OGG)" at bounding box center [624, 147] width 194 height 14
click at [0, 0] on input "Upload File (MP3, AAC, WAV, FLAC, AIFF, OGG)" at bounding box center [0, 0] width 0 height 0
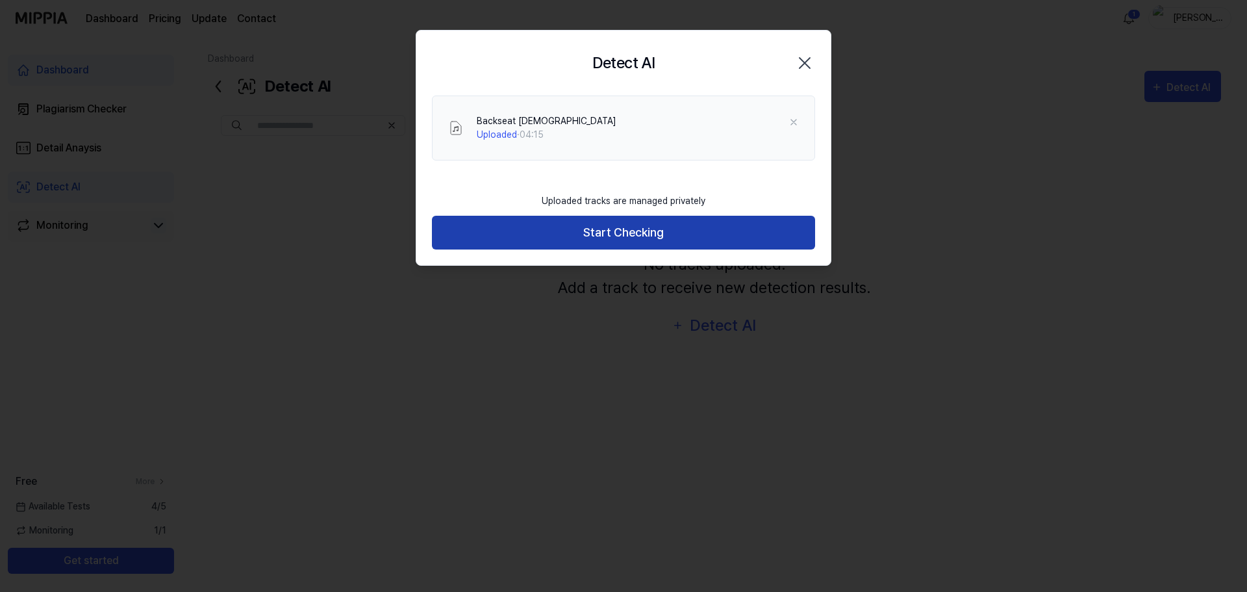
click at [631, 232] on button "Start Checking" at bounding box center [623, 233] width 383 height 34
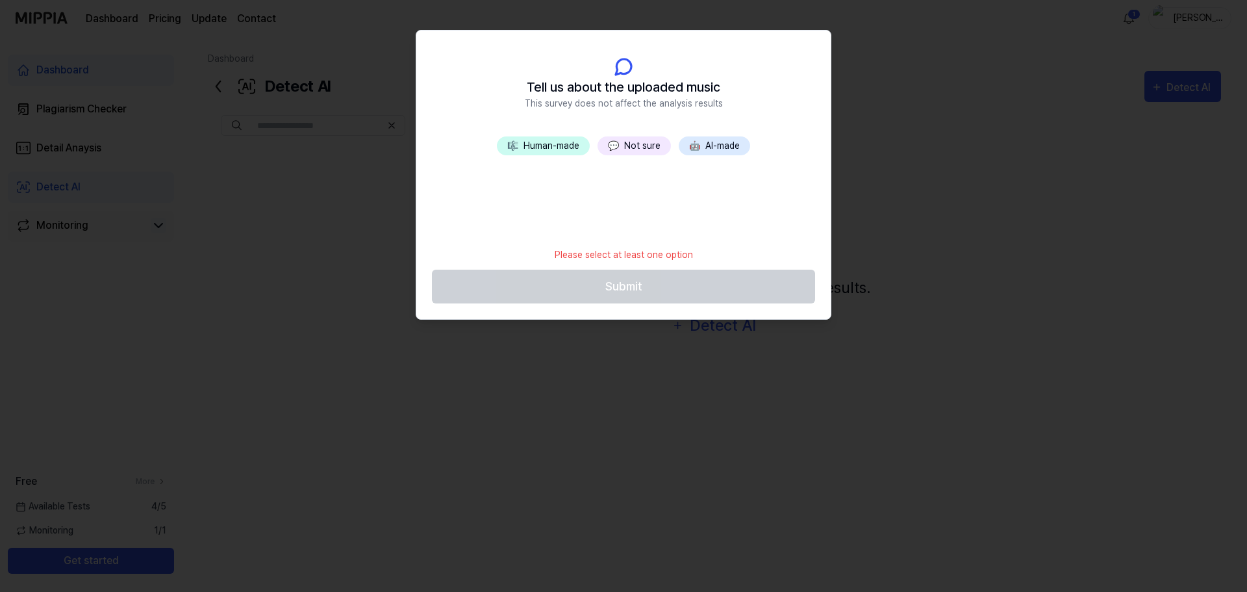
click at [623, 143] on button "💬 Not sure" at bounding box center [633, 145] width 73 height 19
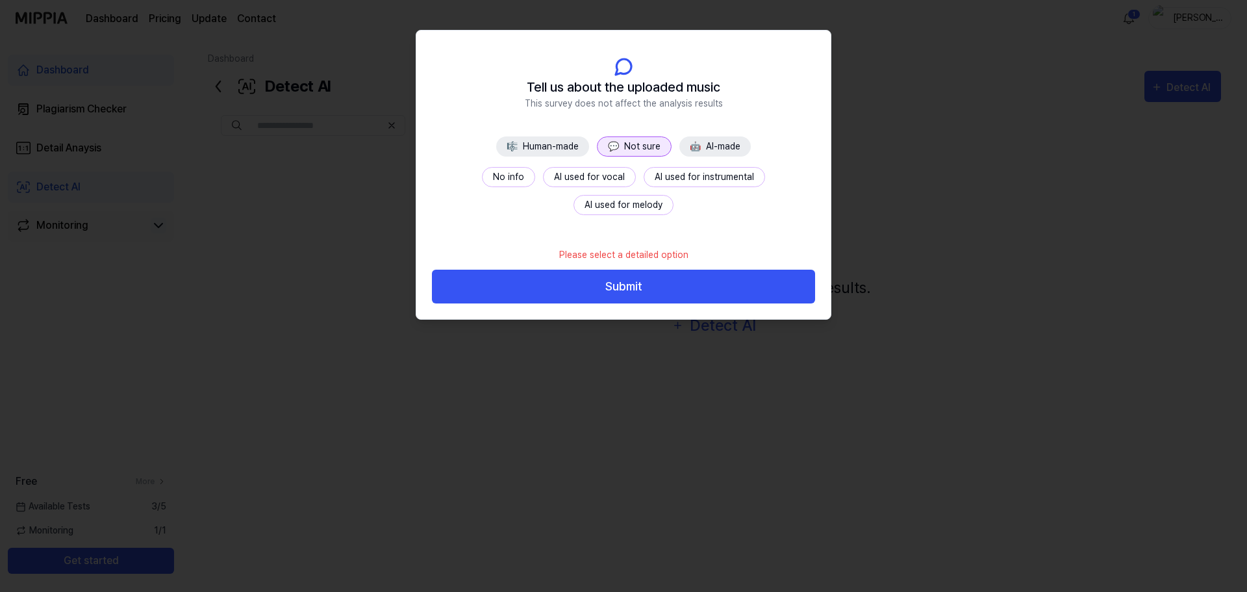
click at [482, 173] on button "No info" at bounding box center [508, 177] width 53 height 20
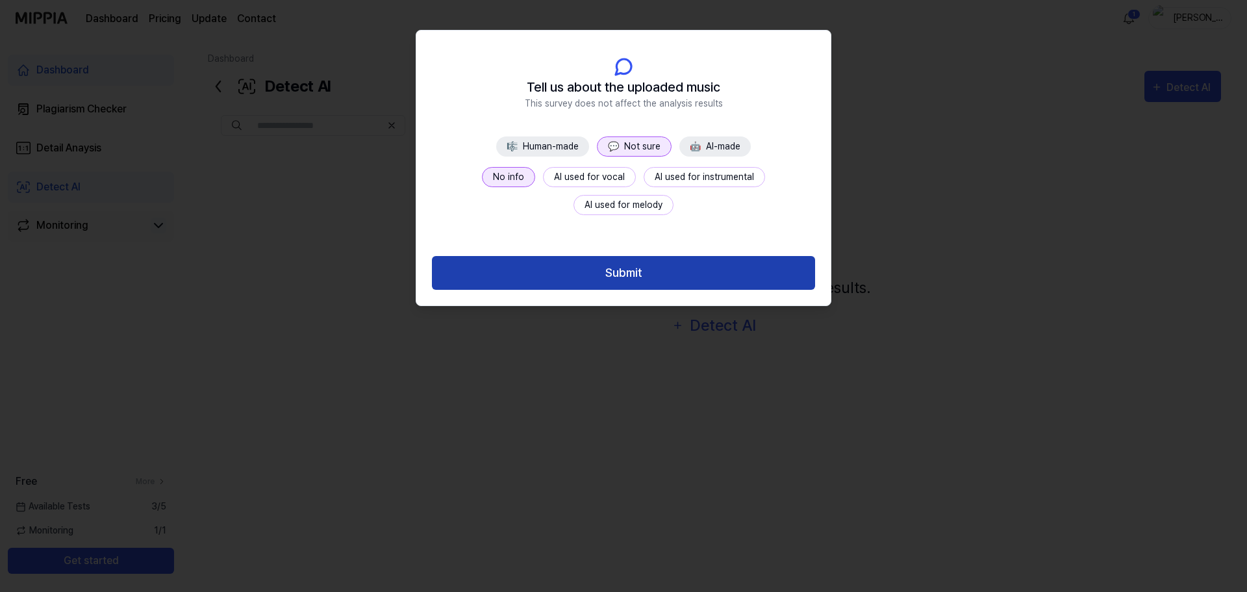
click at [620, 270] on button "Submit" at bounding box center [623, 273] width 383 height 34
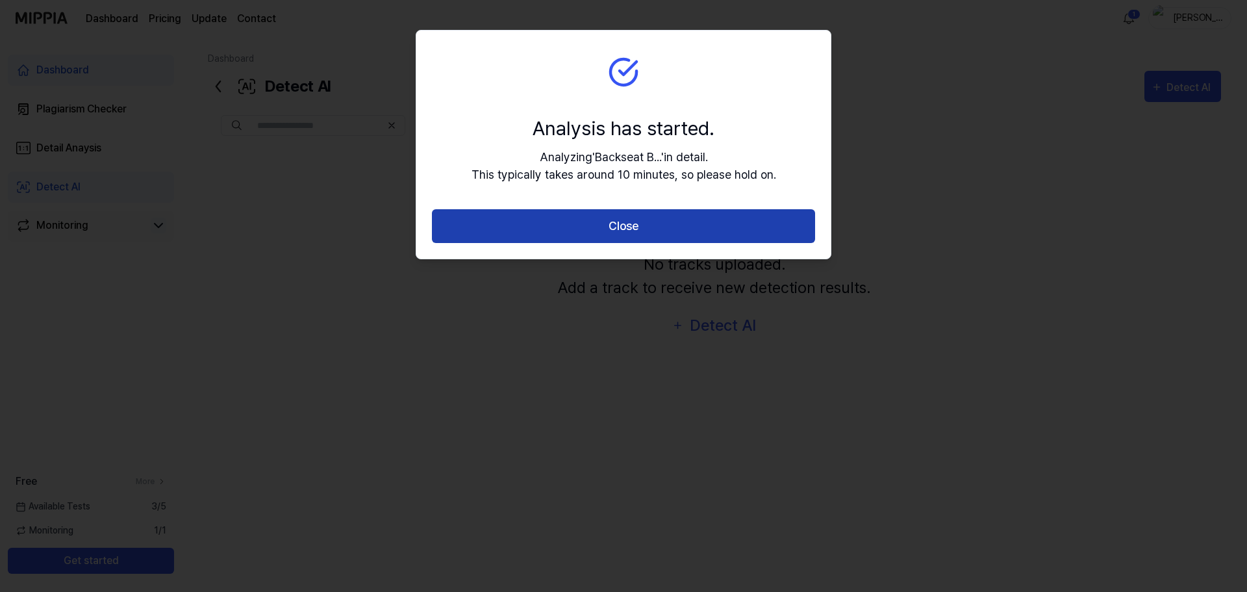
click at [649, 226] on button "Close" at bounding box center [623, 226] width 383 height 34
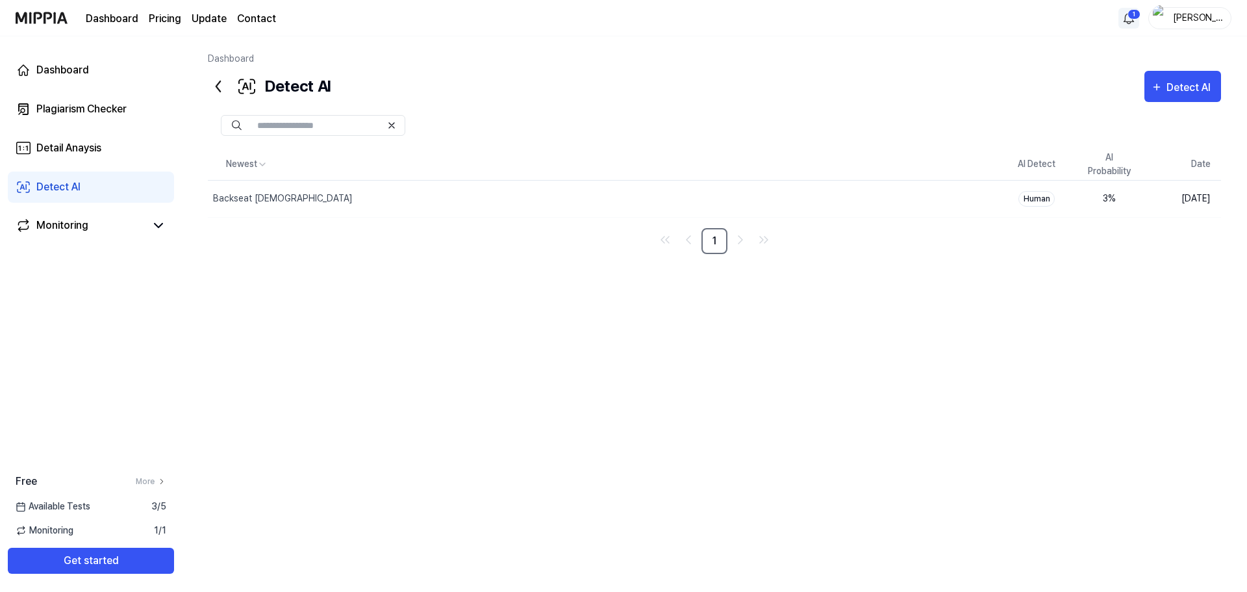
click at [1131, 19] on html "Dashboard Pricing Update Contact 1 pitsch Dashboard Plagiarism Checker Detail A…" at bounding box center [623, 296] width 1247 height 592
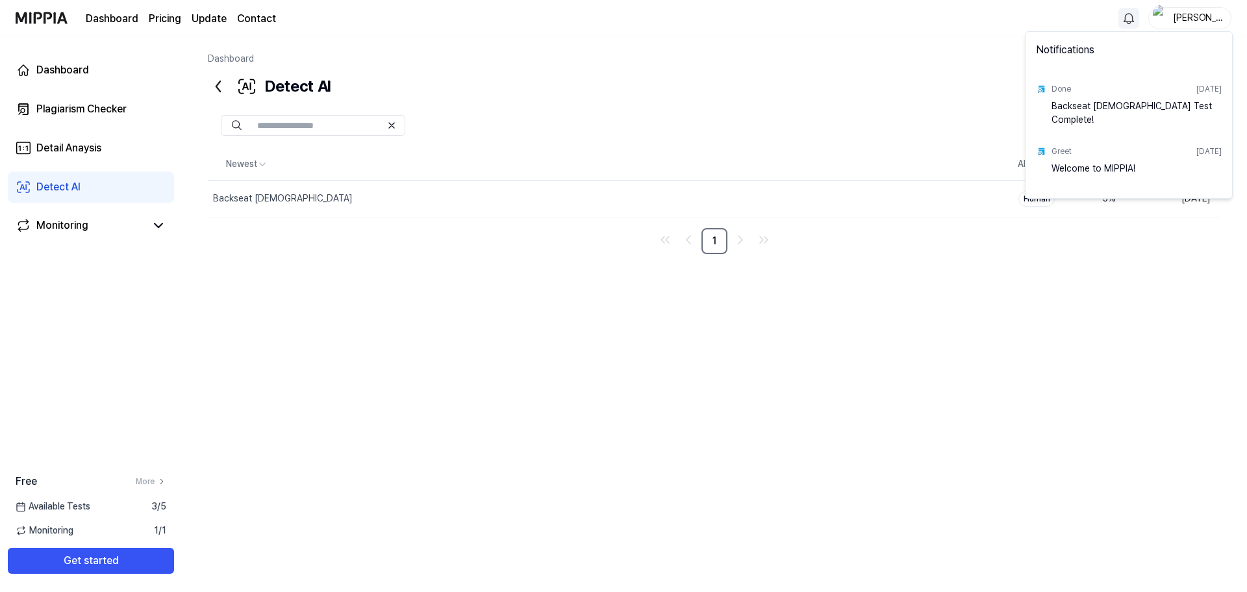
click at [828, 392] on html "Dashboard Pricing Update Contact pitsch Dashboard Plagiarism Checker Detail Ana…" at bounding box center [623, 296] width 1247 height 592
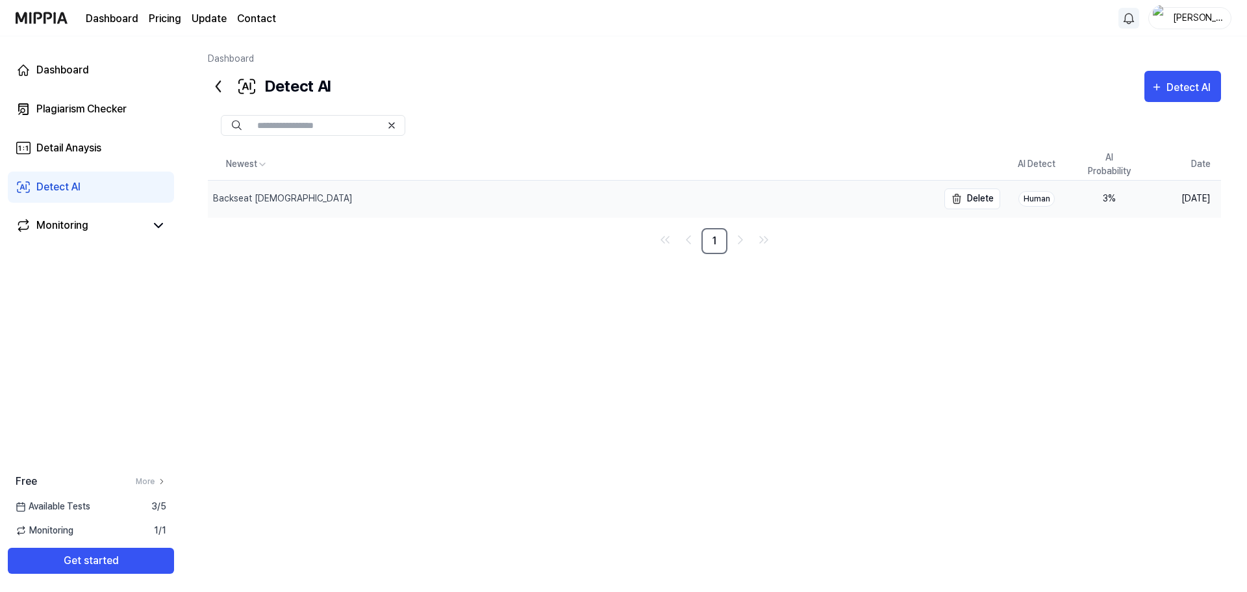
click at [308, 198] on div "Backseat [DEMOGRAPHIC_DATA]" at bounding box center [573, 199] width 730 height 36
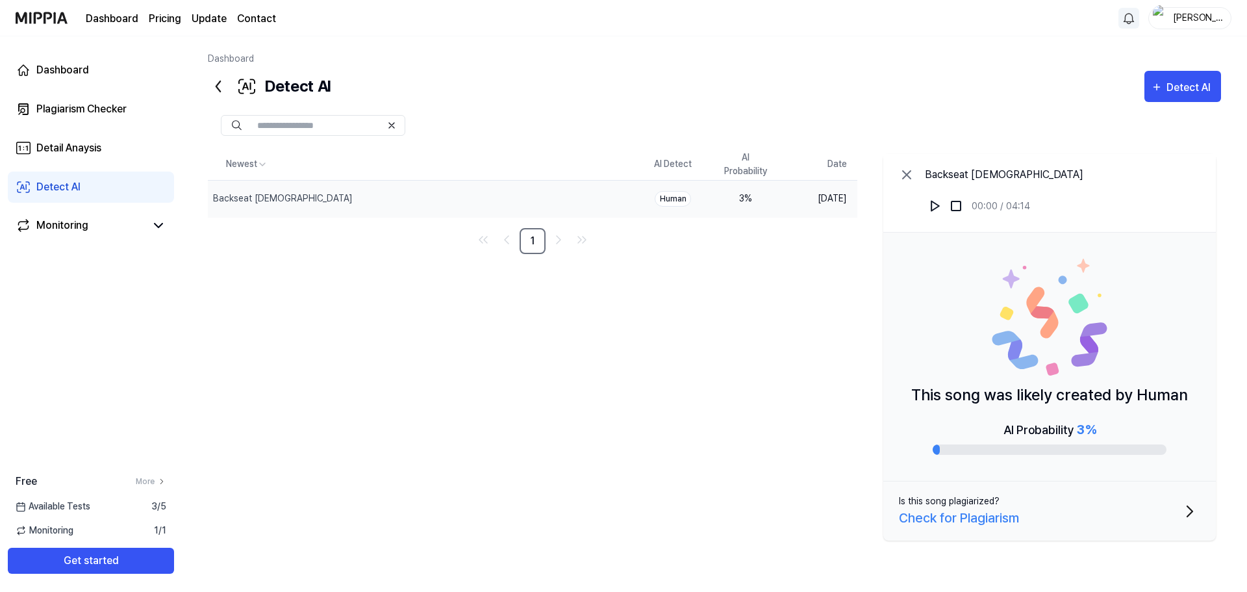
click at [698, 369] on div "Newest AI Detect AI Probability Date Backseat Bible Delete Human 3 % Aug 15, 20…" at bounding box center [714, 347] width 1013 height 397
